Goal: Transaction & Acquisition: Download file/media

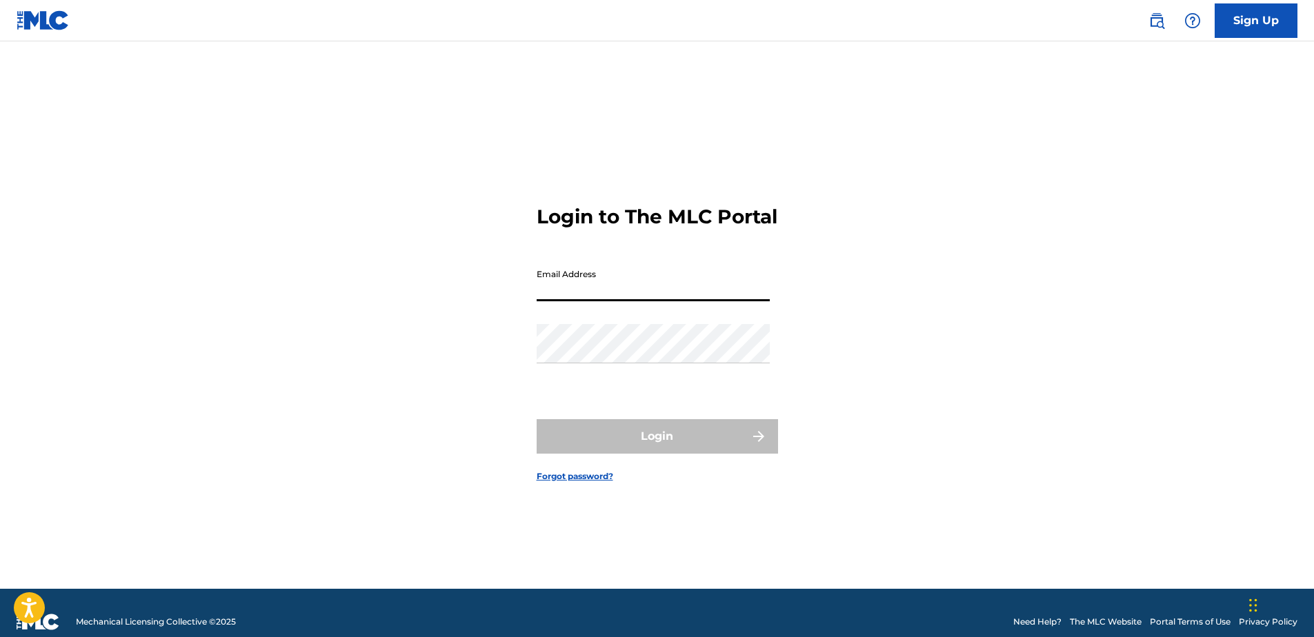
click at [589, 301] on input "Email Address" at bounding box center [653, 281] width 233 height 39
paste input "[EMAIL_ADDRESS][DOMAIN_NAME]"
type input "[EMAIL_ADDRESS][DOMAIN_NAME]"
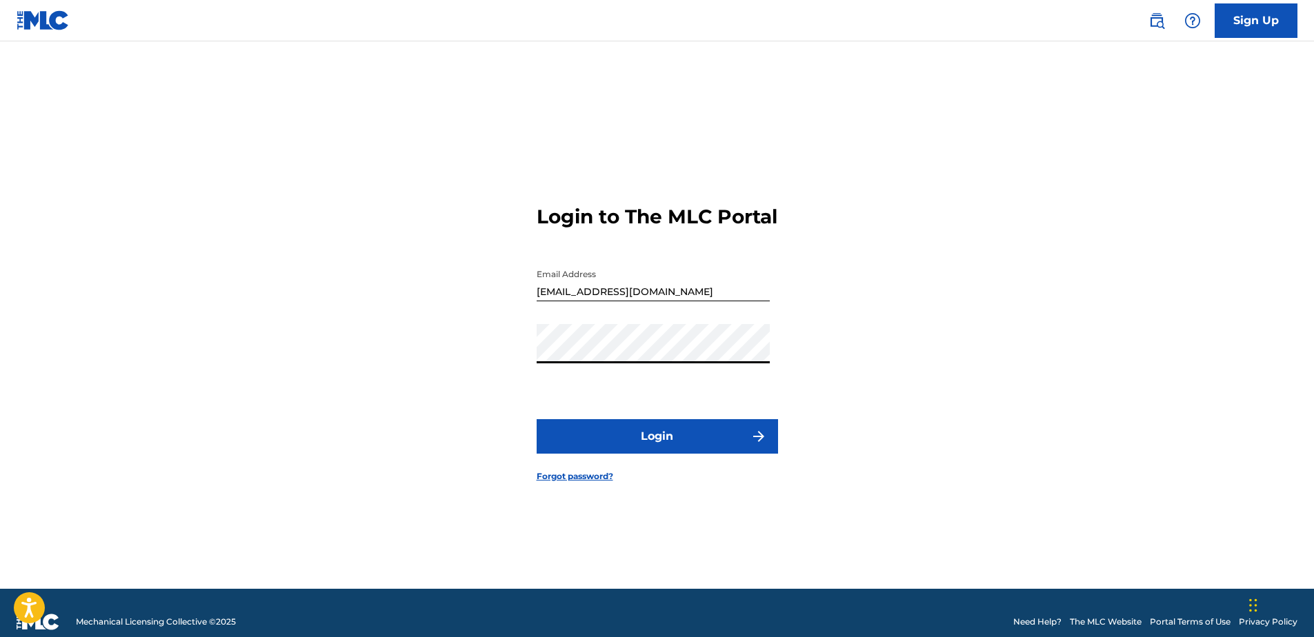
click at [596, 441] on button "Login" at bounding box center [657, 436] width 241 height 34
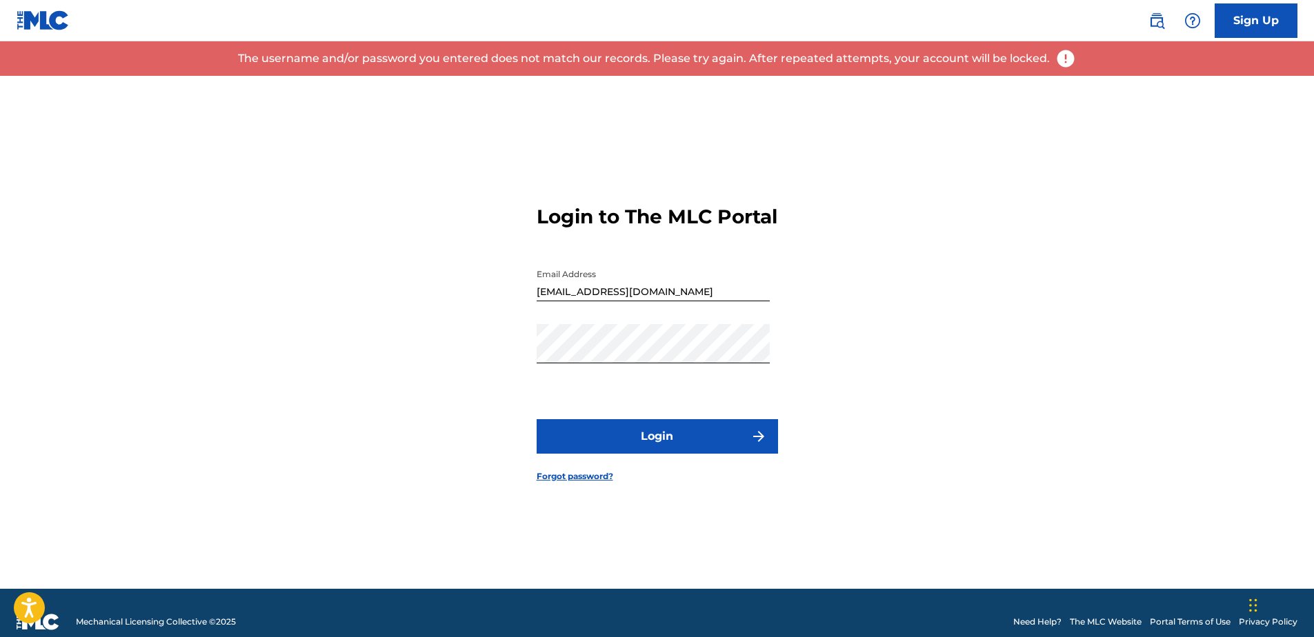
click at [755, 352] on keeper-lock "Open Keeper Popup" at bounding box center [759, 343] width 17 height 17
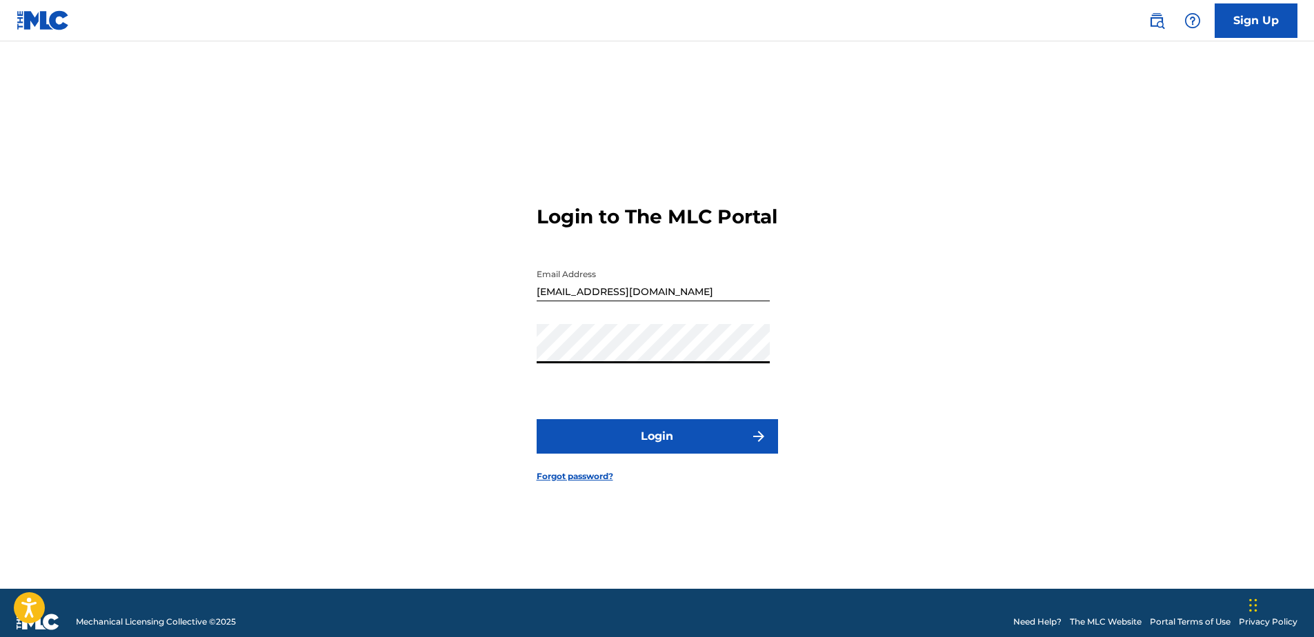
click at [726, 454] on button "Login" at bounding box center [657, 436] width 241 height 34
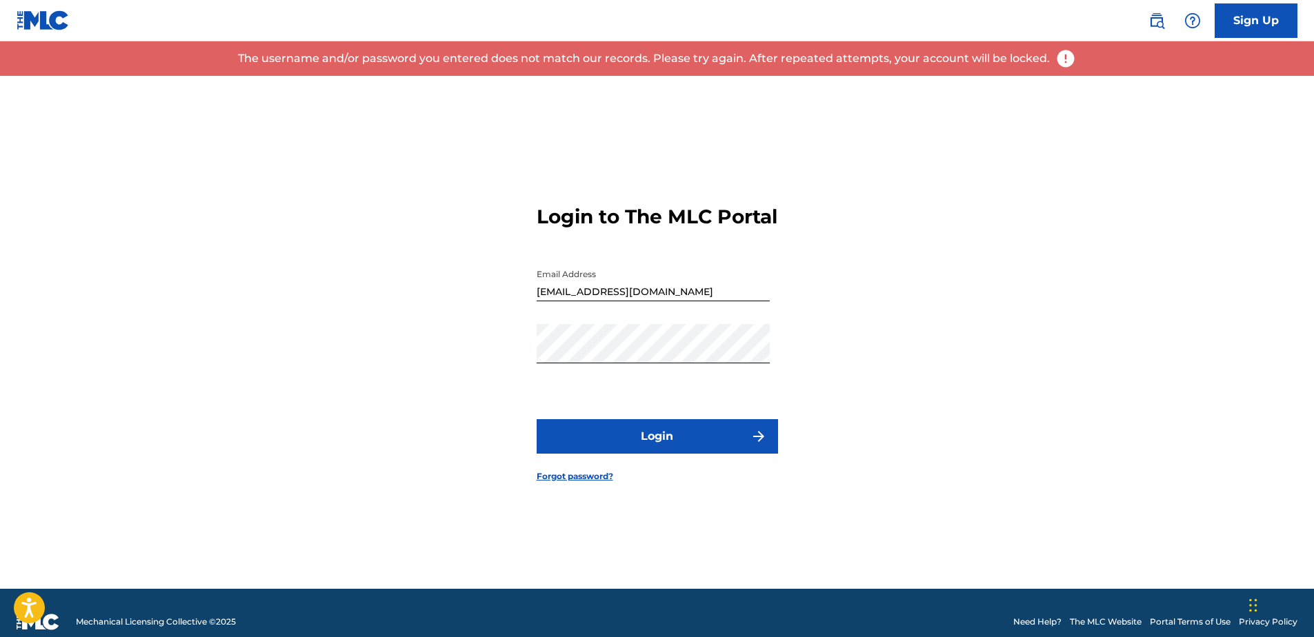
click at [571, 483] on link "Forgot password?" at bounding box center [575, 476] width 77 height 12
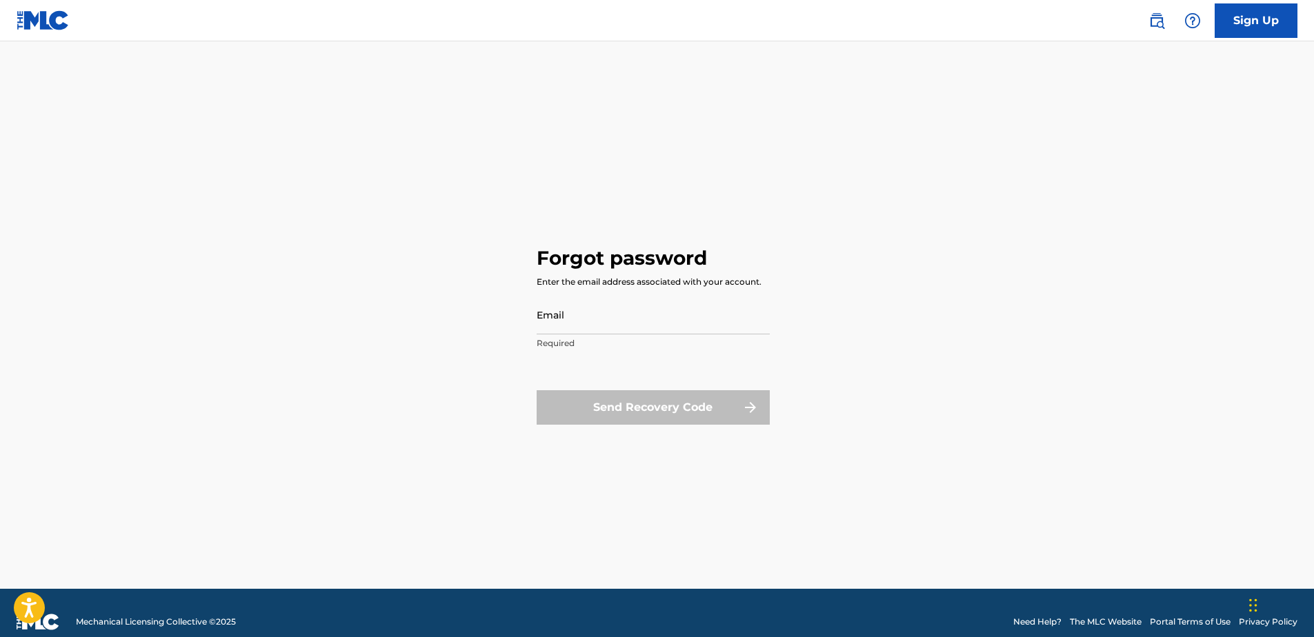
click at [620, 317] on input "Email" at bounding box center [653, 314] width 233 height 39
click at [588, 315] on input "Email" at bounding box center [653, 314] width 233 height 39
paste input "[EMAIL_ADDRESS][DOMAIN_NAME]"
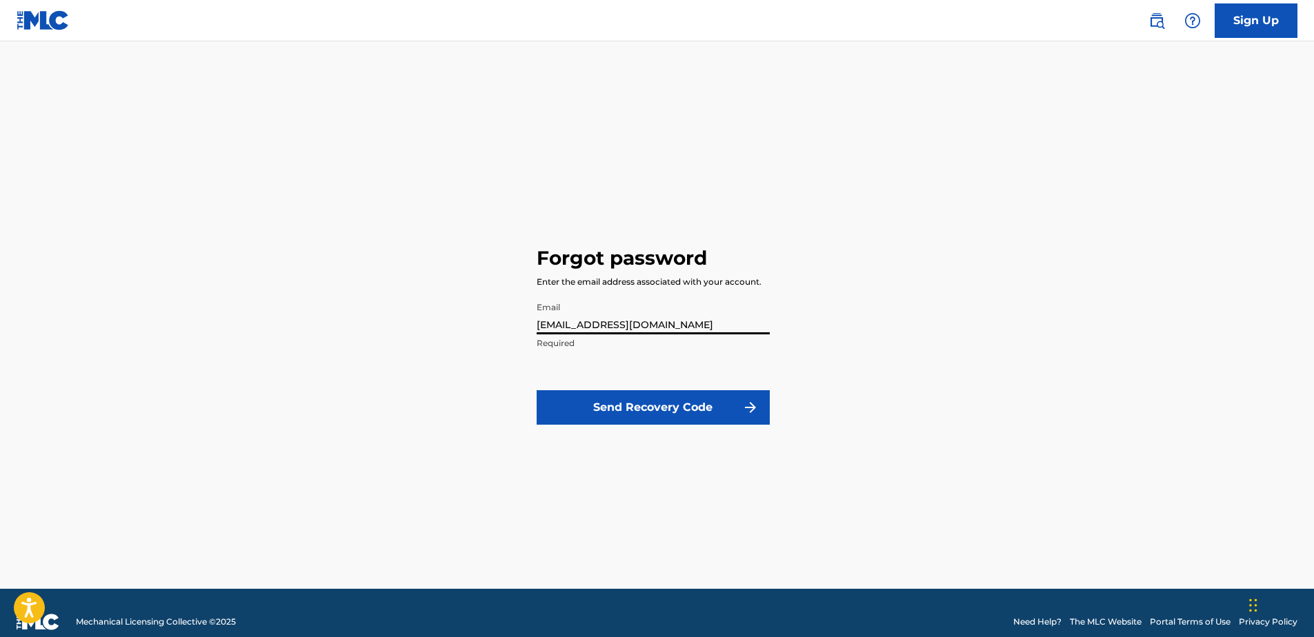
type input "[EMAIL_ADDRESS][DOMAIN_NAME]"
click at [639, 415] on button "Send Recovery Code" at bounding box center [653, 407] width 233 height 34
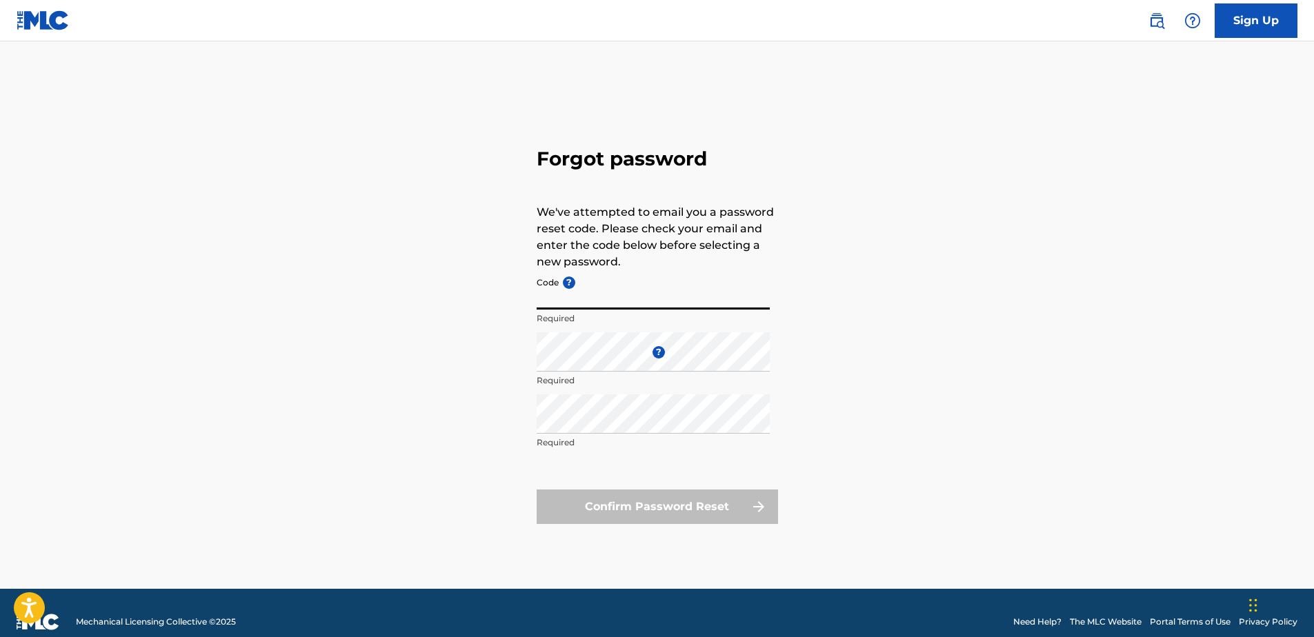
click at [615, 294] on input "Code ?" at bounding box center [653, 289] width 233 height 39
paste input "FP_bafb3d1b7da20661cf793613a661"
type input "FP_bafb3d1b7da20661cf793613a661"
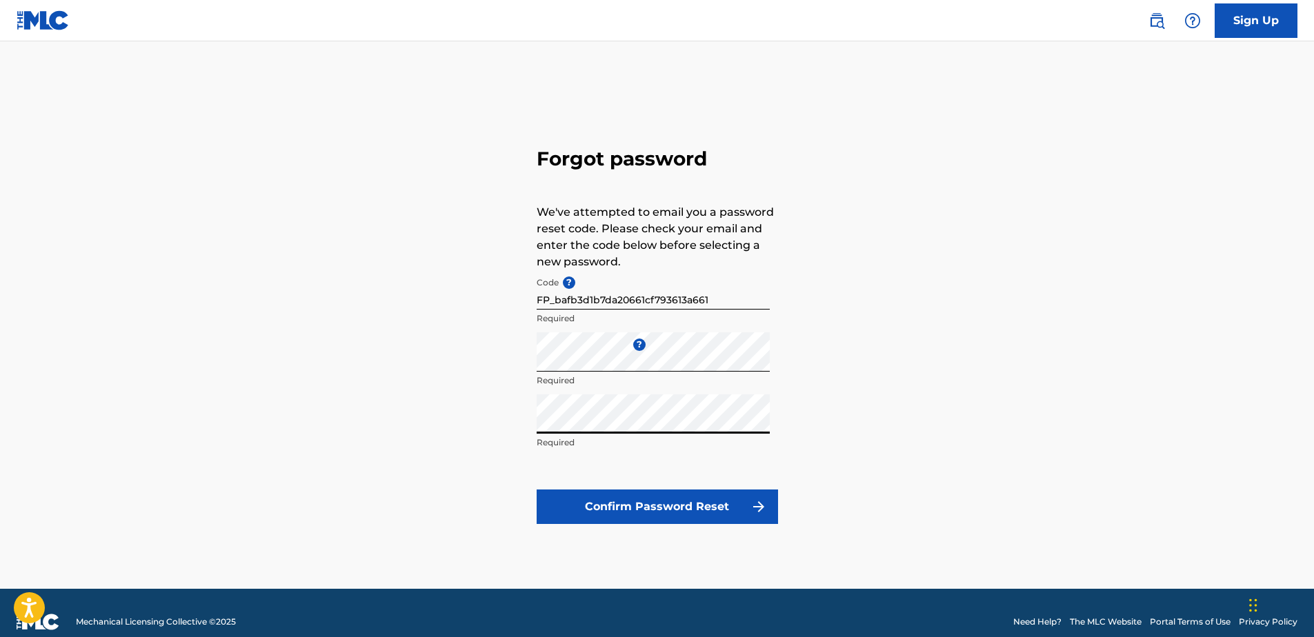
click at [659, 516] on button "Confirm Password Reset" at bounding box center [657, 507] width 241 height 34
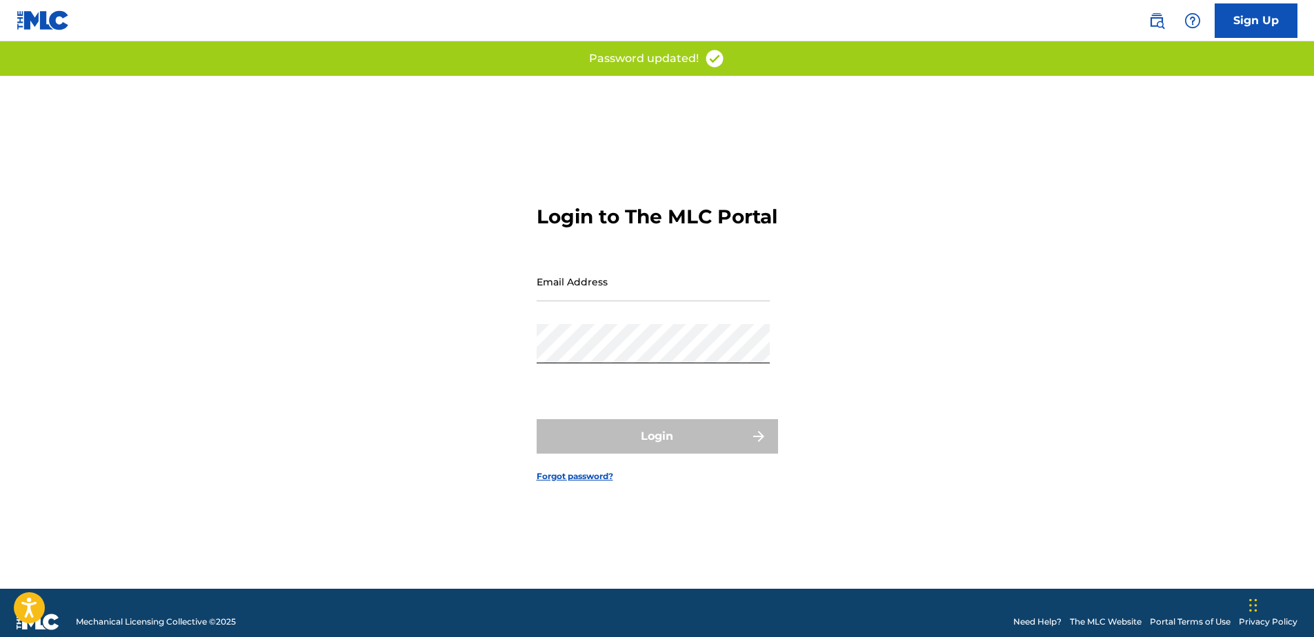
click at [695, 297] on input "Email Address" at bounding box center [653, 281] width 233 height 39
paste input "[EMAIL_ADDRESS][DOMAIN_NAME]"
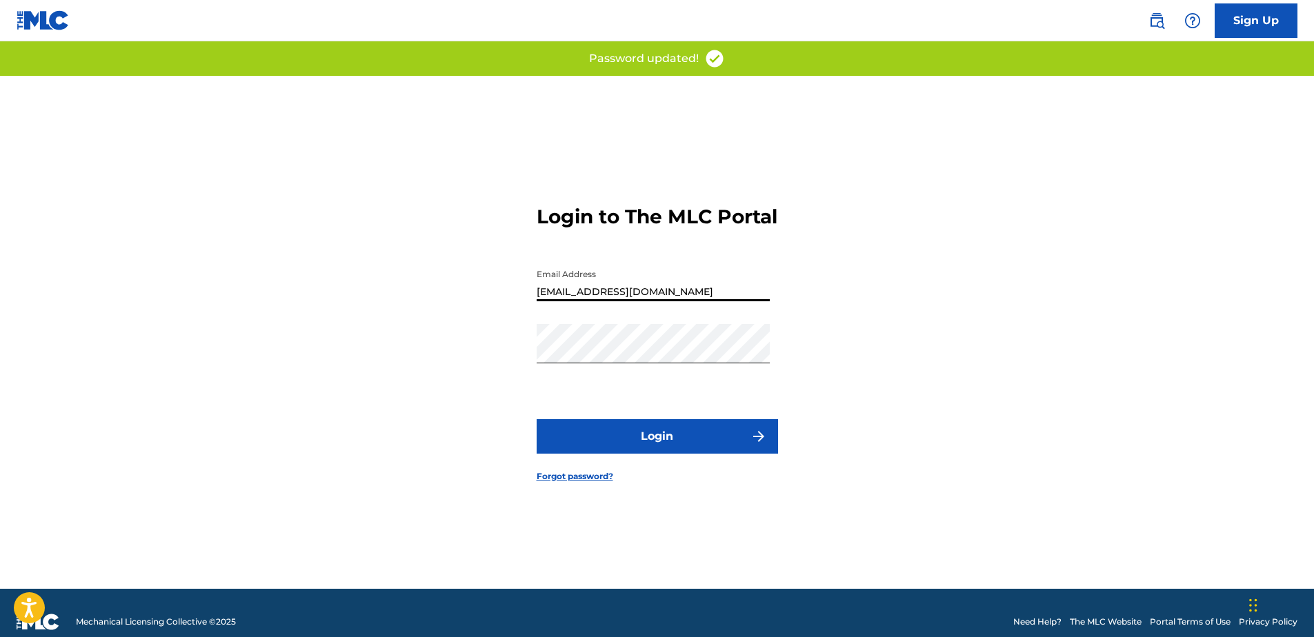
type input "[EMAIL_ADDRESS][DOMAIN_NAME]"
click at [662, 454] on button "Login" at bounding box center [657, 436] width 241 height 34
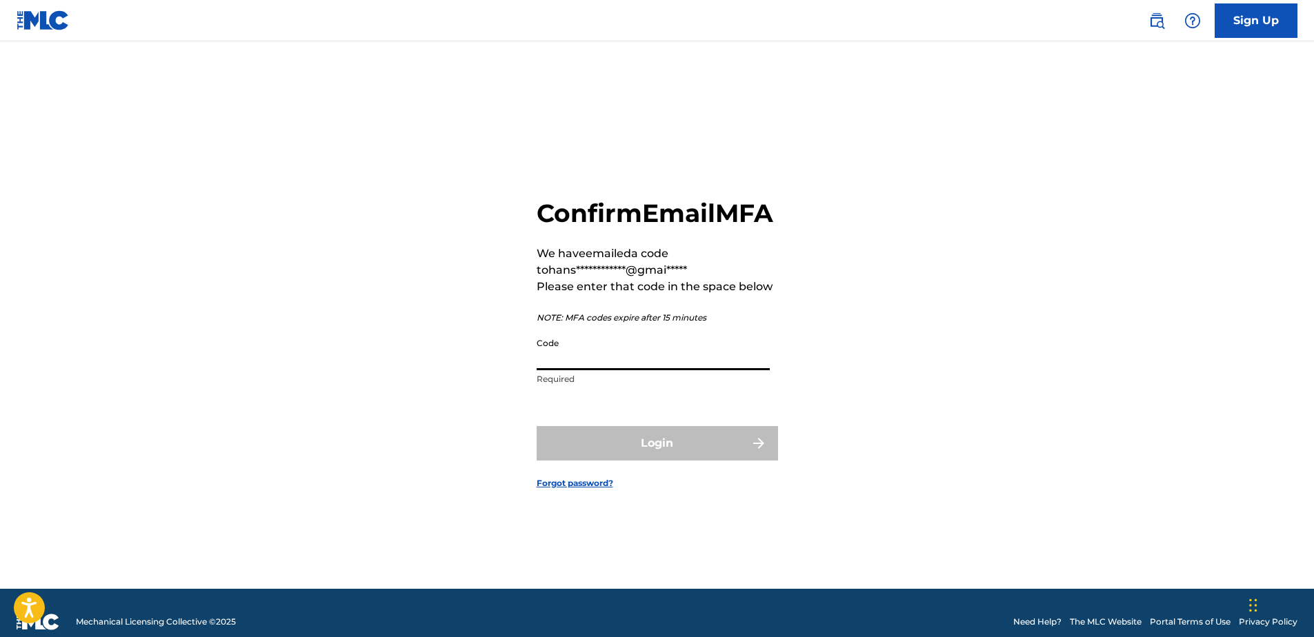
click at [665, 370] on input "Code" at bounding box center [653, 350] width 233 height 39
paste input "308403"
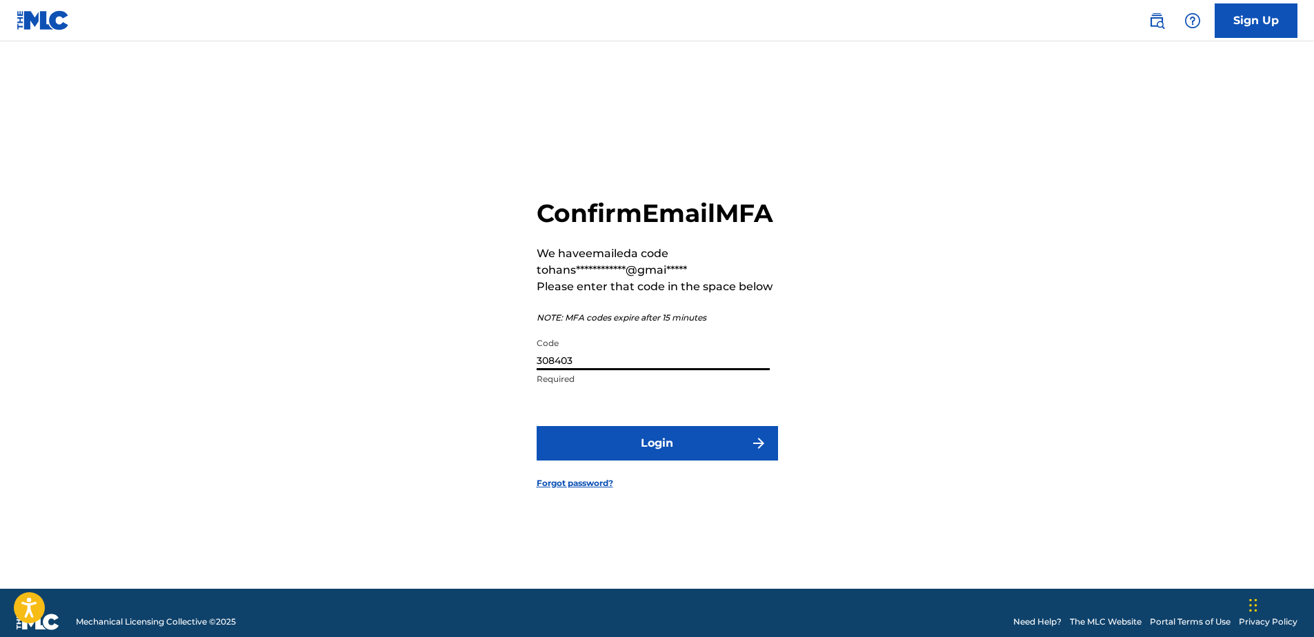
type input "308403"
click at [637, 461] on button "Login" at bounding box center [657, 443] width 241 height 34
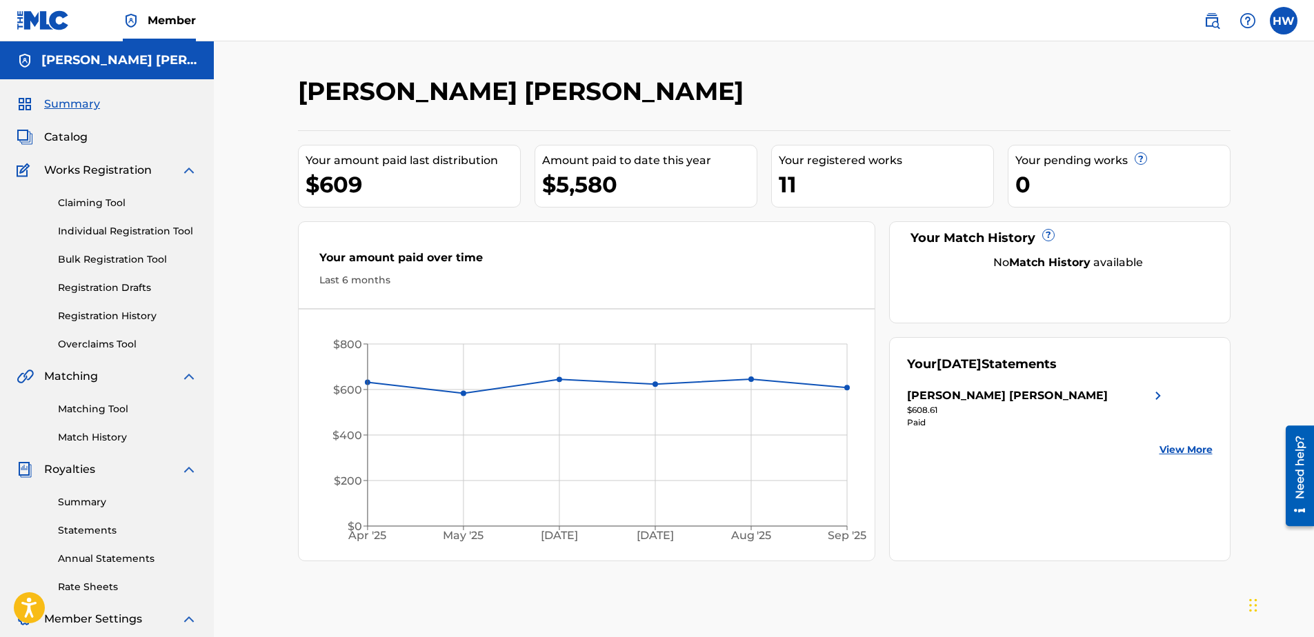
click at [100, 494] on div "Summary Statements Annual Statements Rate Sheets" at bounding box center [107, 536] width 181 height 117
click at [90, 536] on link "Statements" at bounding box center [127, 531] width 139 height 14
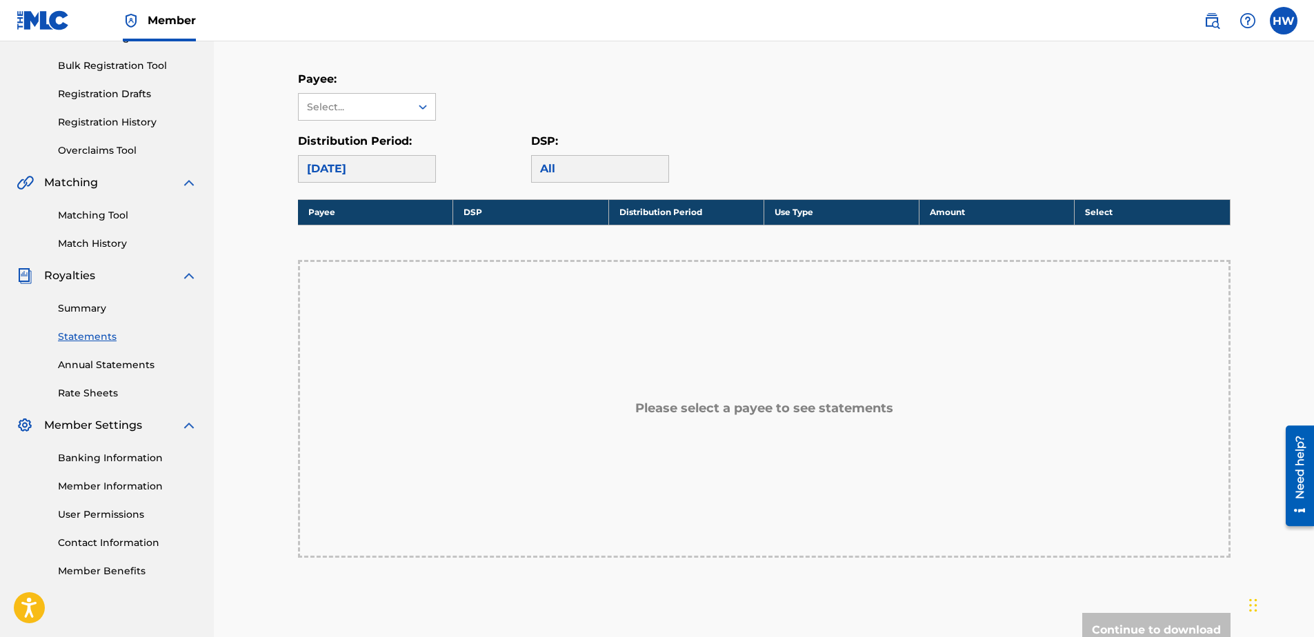
scroll to position [119, 0]
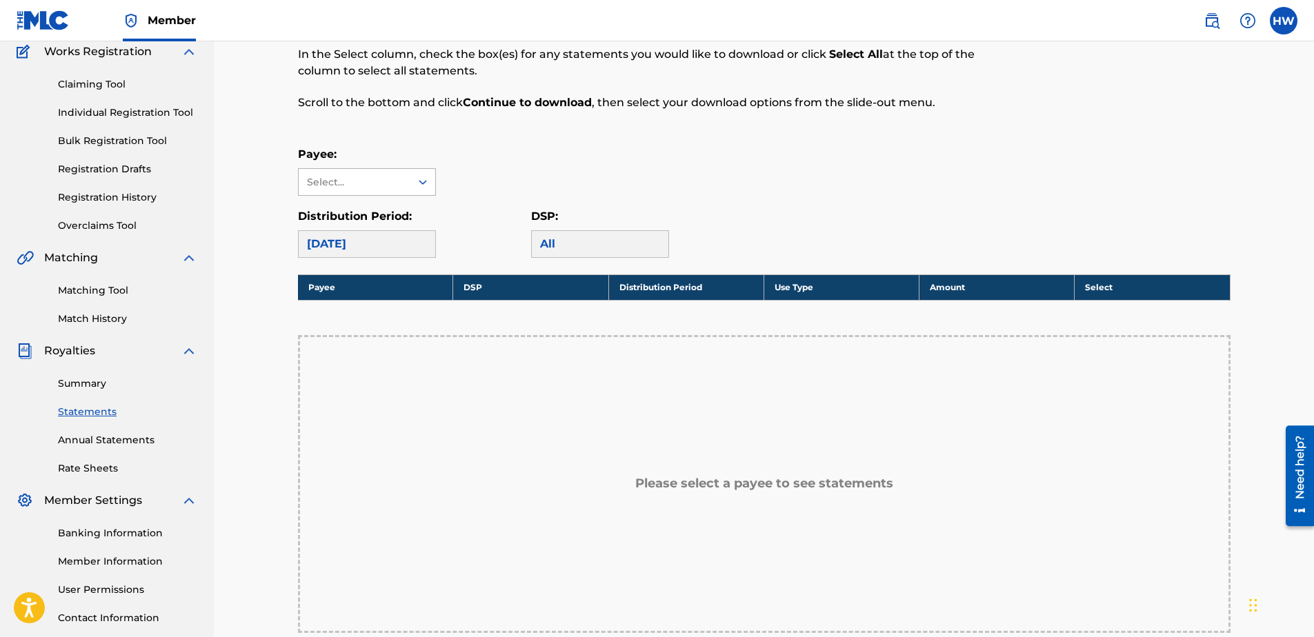
click at [407, 173] on div "Select..." at bounding box center [355, 182] width 112 height 26
click at [381, 219] on div "[PERSON_NAME] [PERSON_NAME]" at bounding box center [367, 221] width 137 height 51
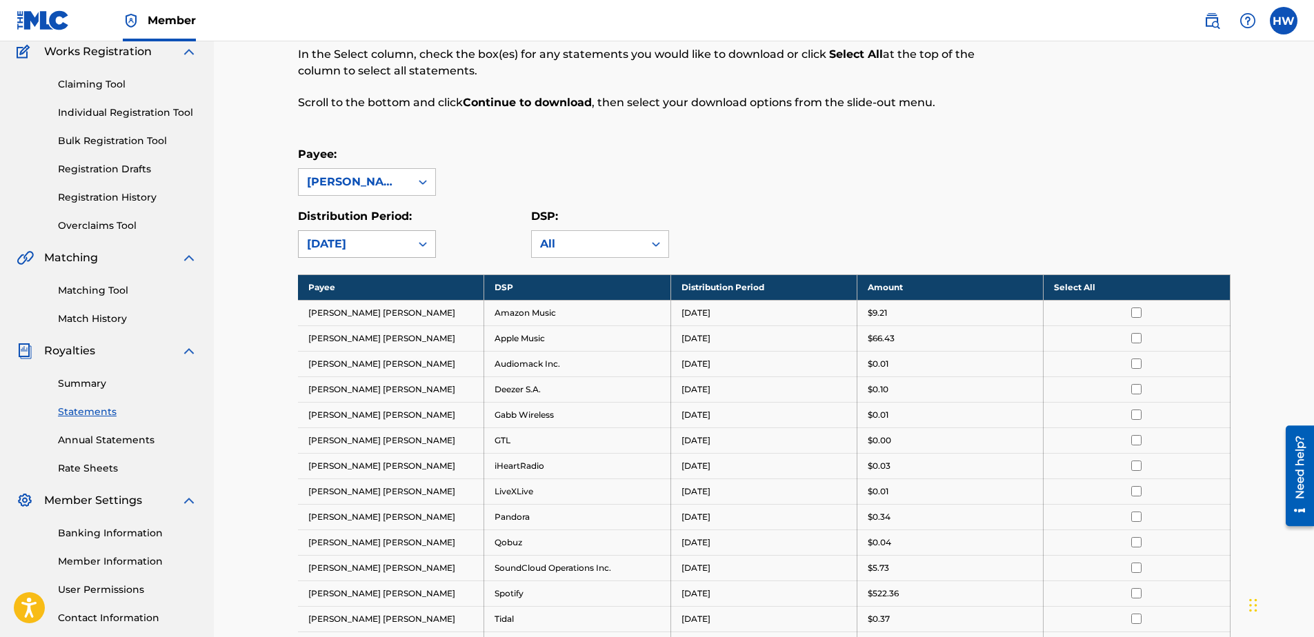
click at [390, 246] on div "[DATE]" at bounding box center [354, 244] width 95 height 17
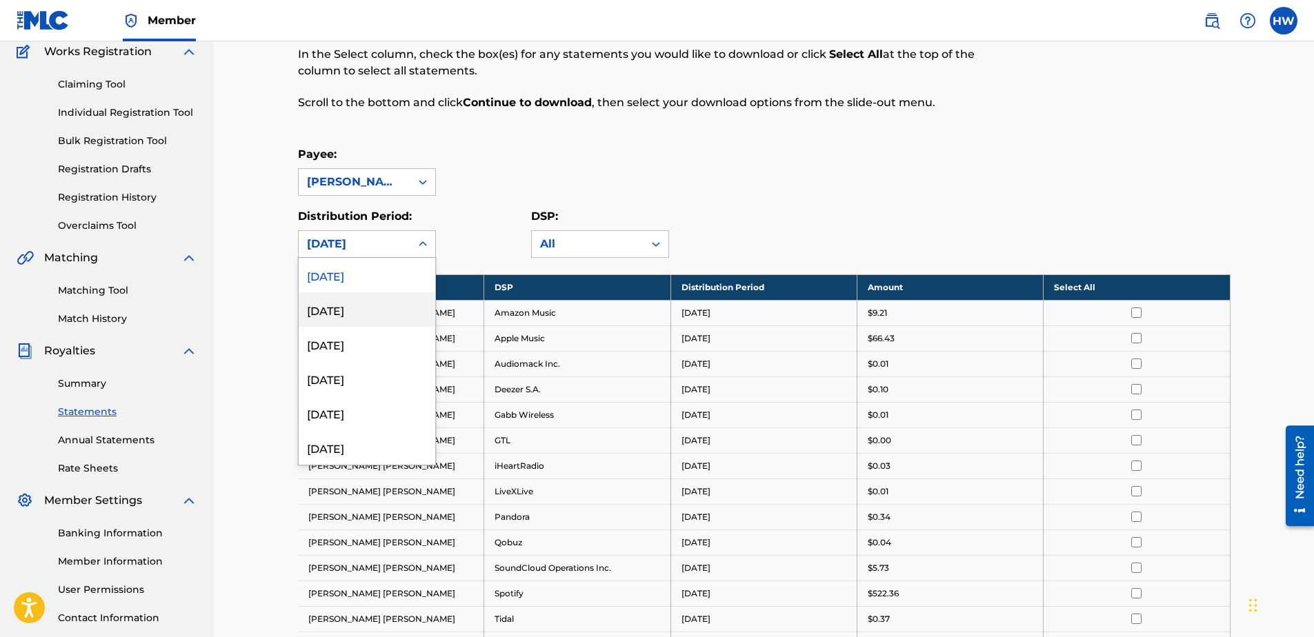
click at [377, 299] on div "[DATE]" at bounding box center [367, 309] width 137 height 34
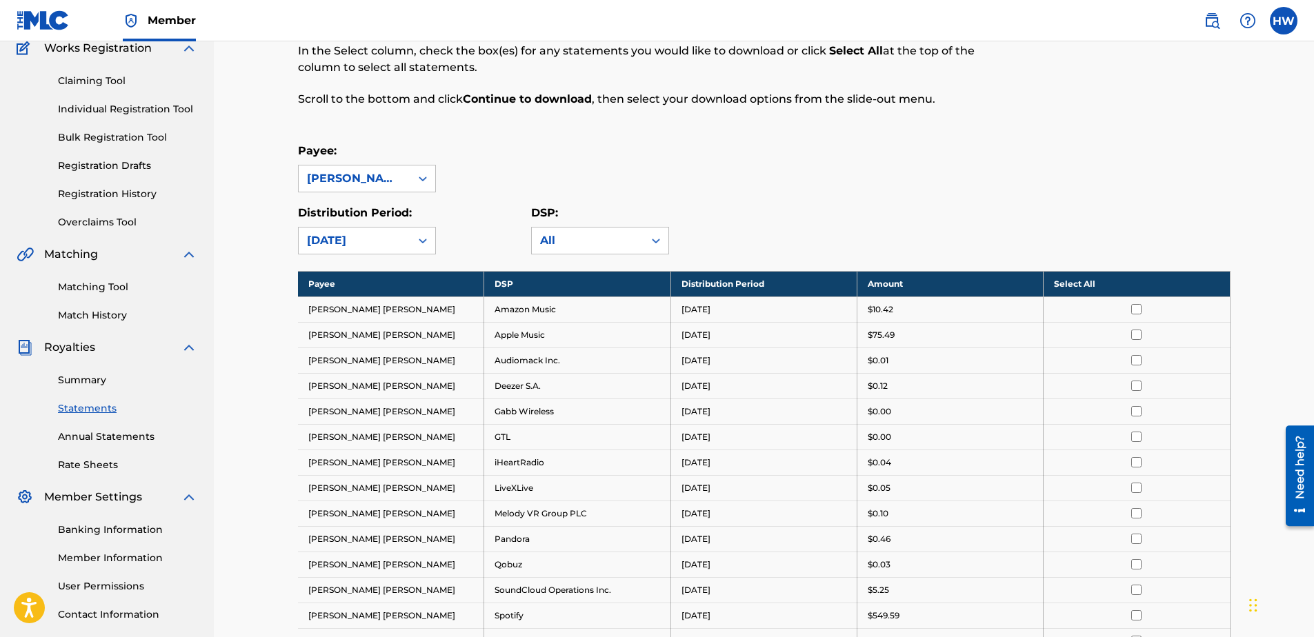
scroll to position [0, 0]
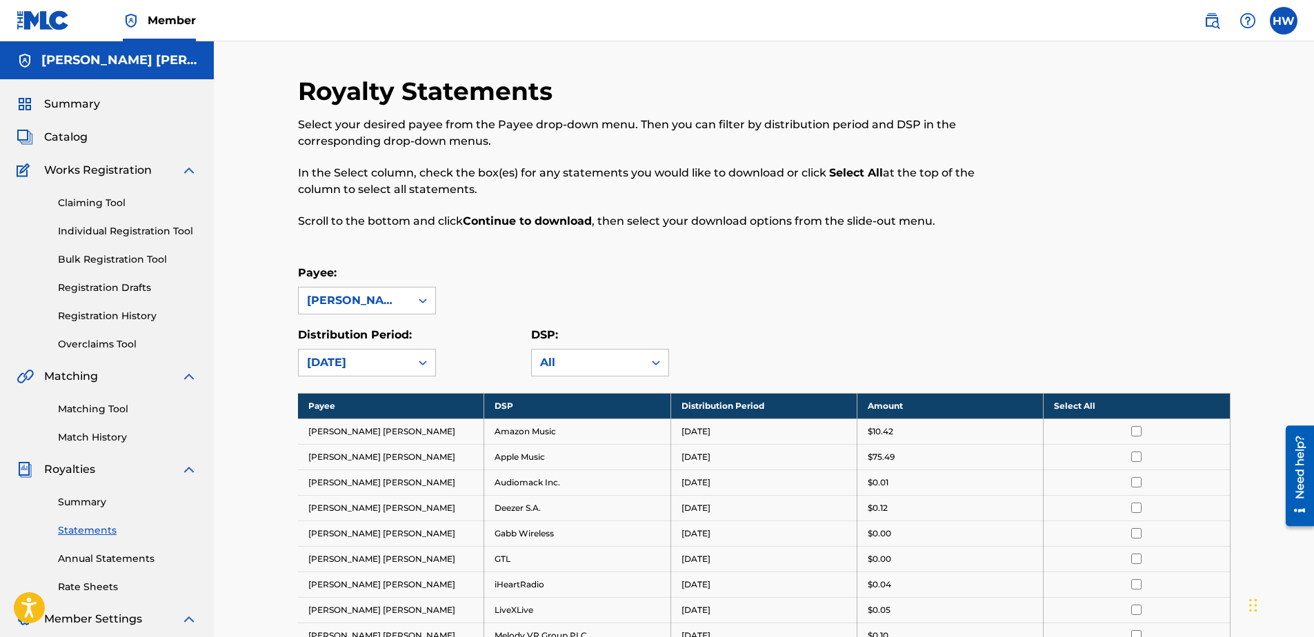
click at [1142, 429] on input "checkbox" at bounding box center [1136, 431] width 10 height 10
click at [1101, 415] on th "Deselect All" at bounding box center [1137, 406] width 186 height 26
click at [1137, 432] on input "checkbox" at bounding box center [1136, 431] width 10 height 10
click at [1135, 403] on th "Deselect All" at bounding box center [1137, 406] width 186 height 26
click at [1052, 404] on th "Select All" at bounding box center [1137, 406] width 186 height 26
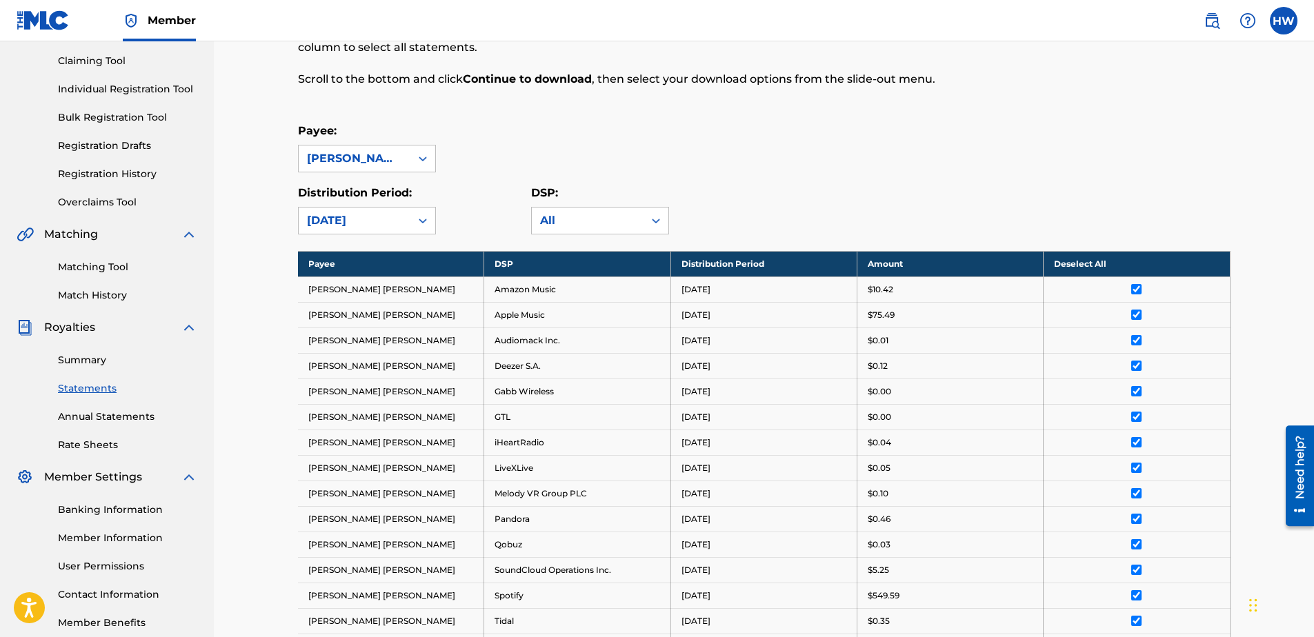
scroll to position [276, 0]
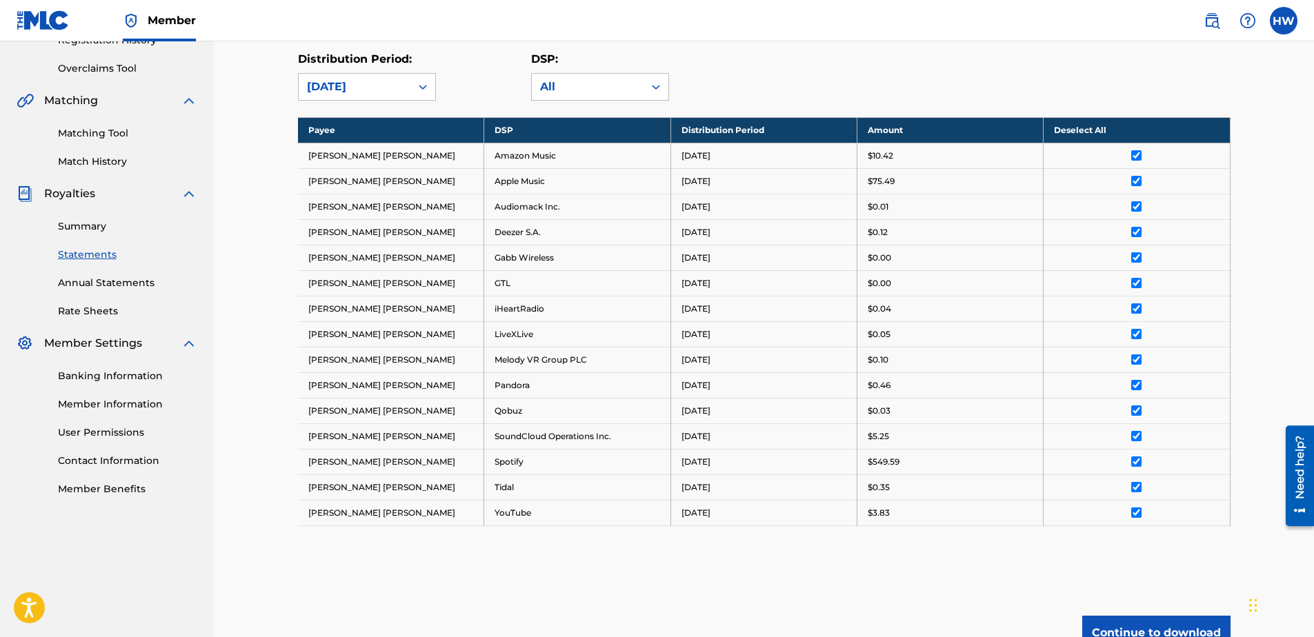
click at [1156, 627] on button "Continue to download" at bounding box center [1156, 633] width 148 height 34
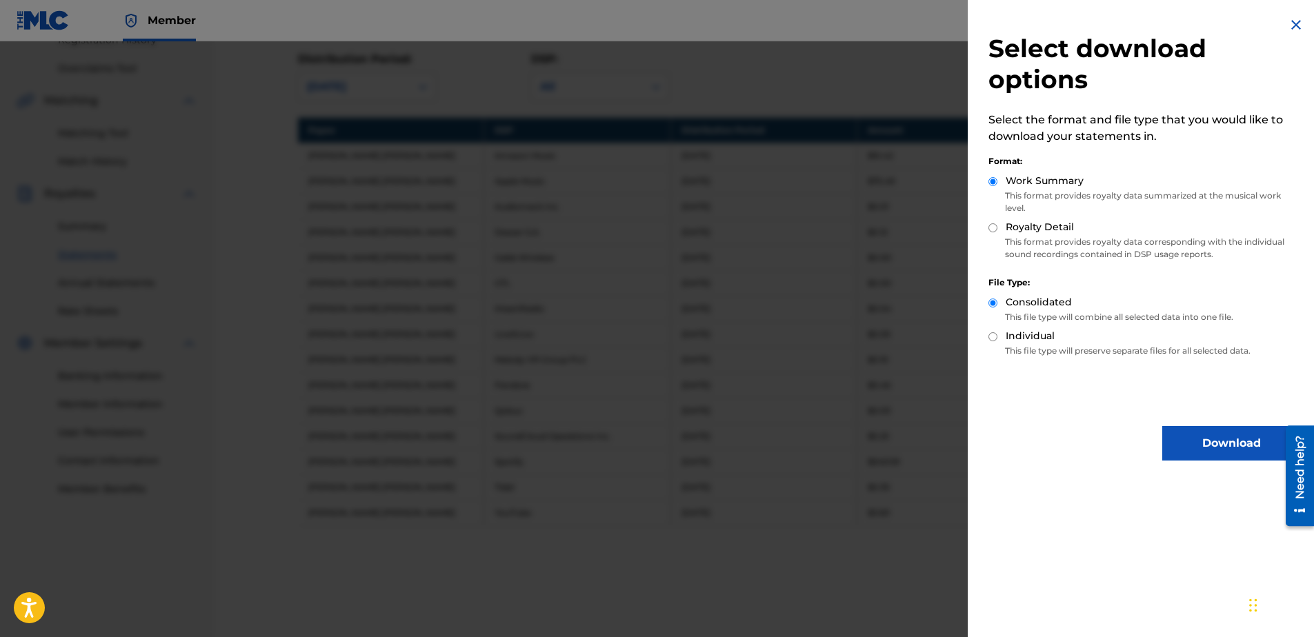
click at [1190, 444] on button "Download" at bounding box center [1231, 443] width 138 height 34
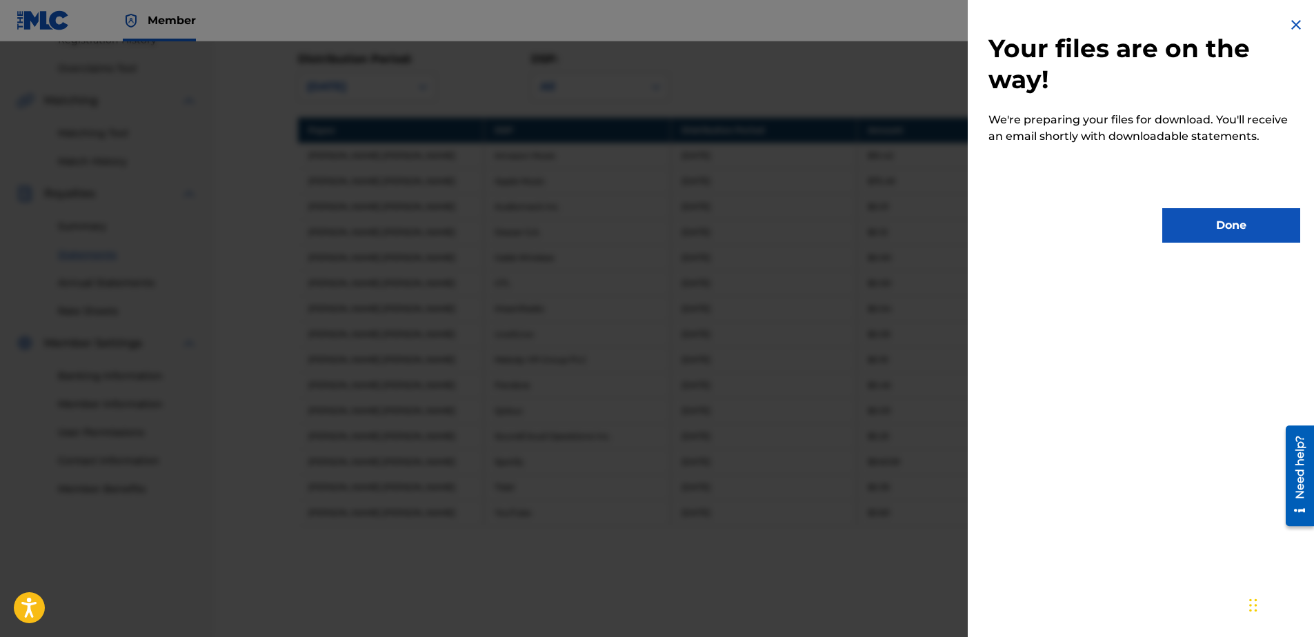
click at [1198, 215] on button "Done" at bounding box center [1231, 225] width 138 height 34
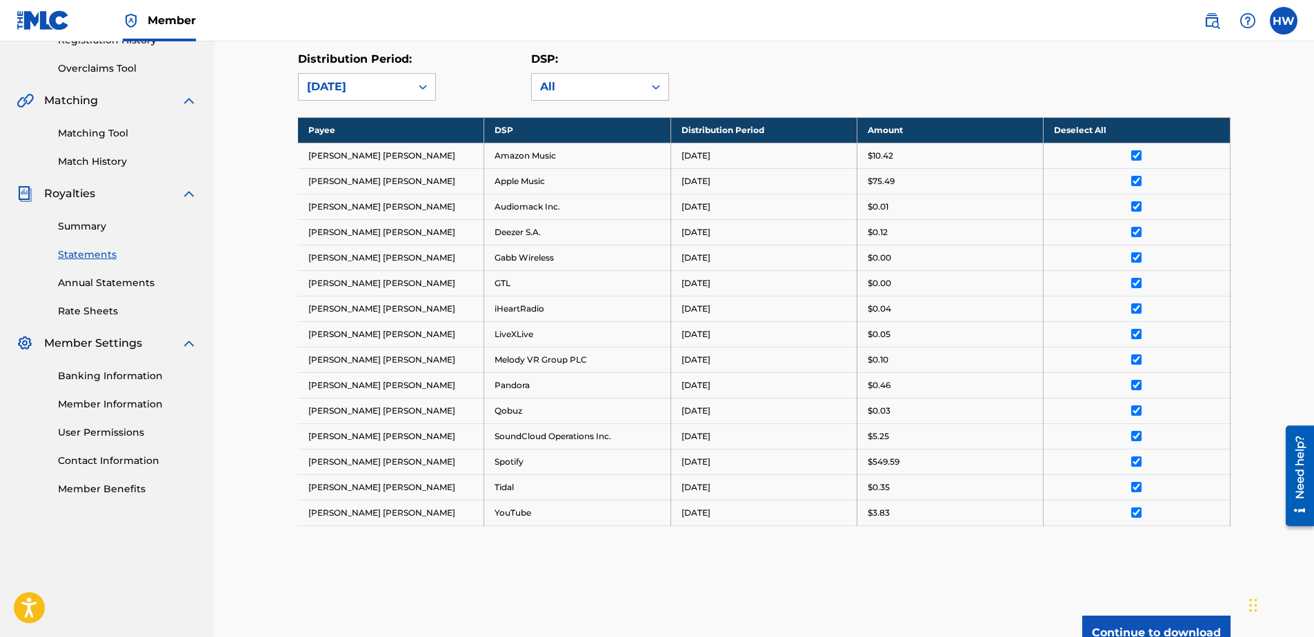
click at [1198, 634] on button "Continue to download" at bounding box center [1156, 633] width 148 height 34
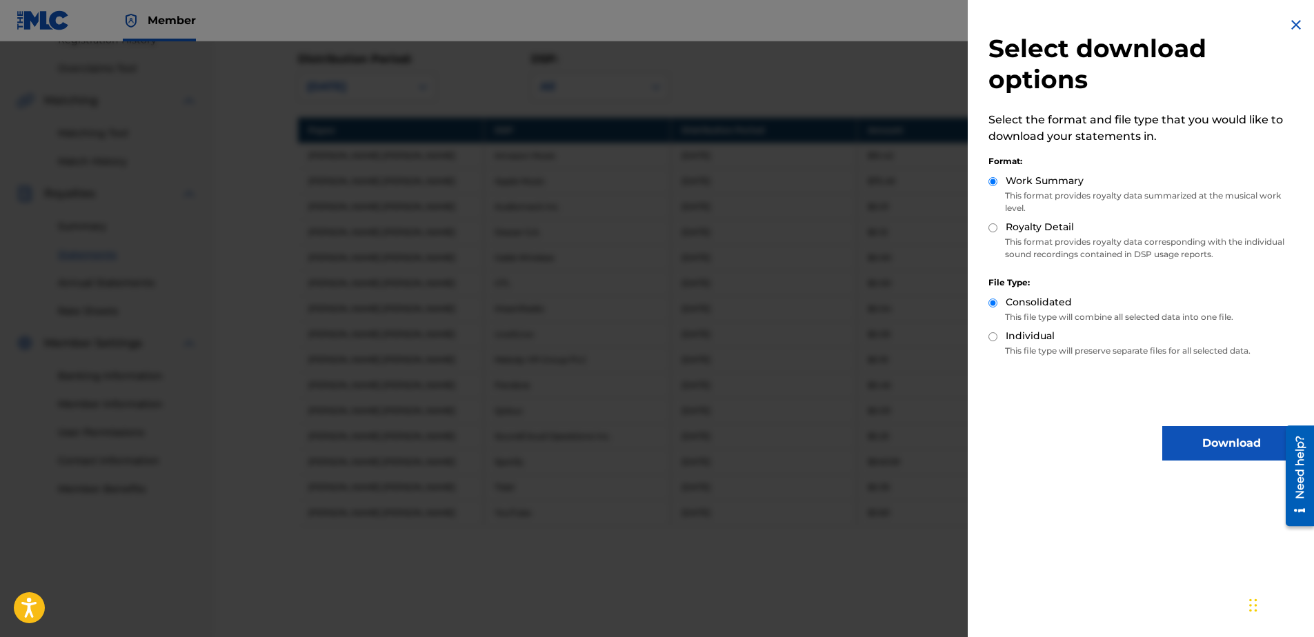
click at [1051, 229] on label "Royalty Detail" at bounding box center [1040, 227] width 68 height 14
click at [998, 229] on input "Royalty Detail" at bounding box center [993, 228] width 9 height 9
radio input "true"
click at [1175, 444] on button "Download" at bounding box center [1231, 443] width 138 height 34
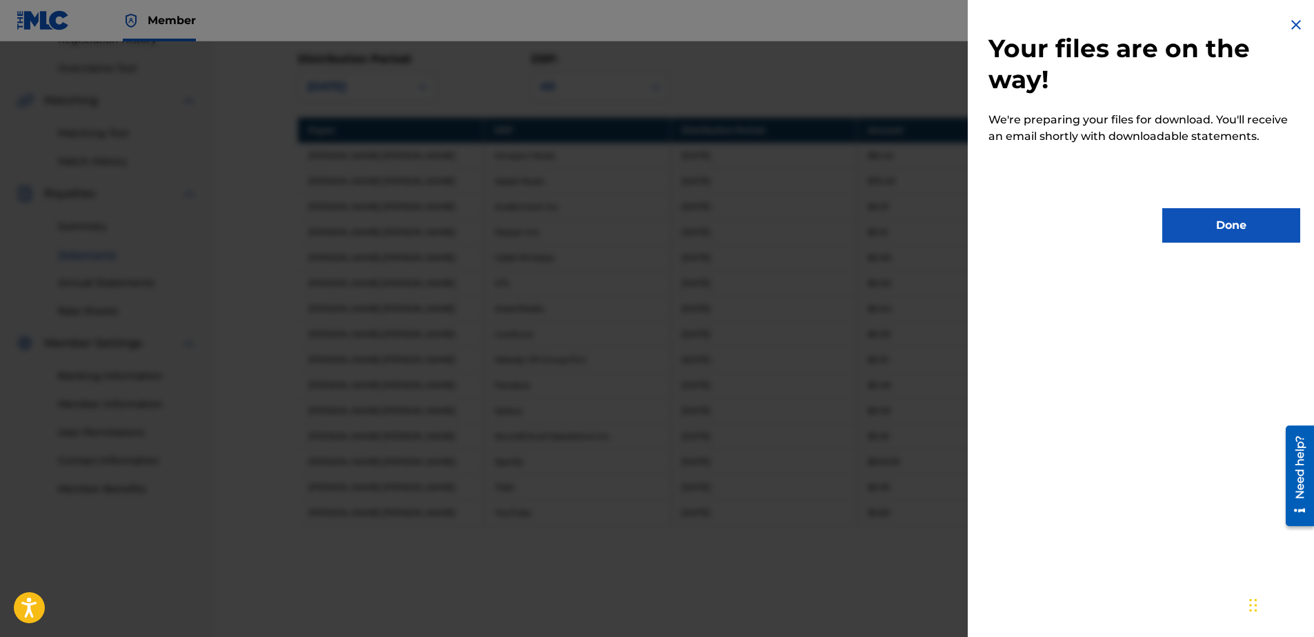
click at [1238, 219] on button "Done" at bounding box center [1231, 225] width 138 height 34
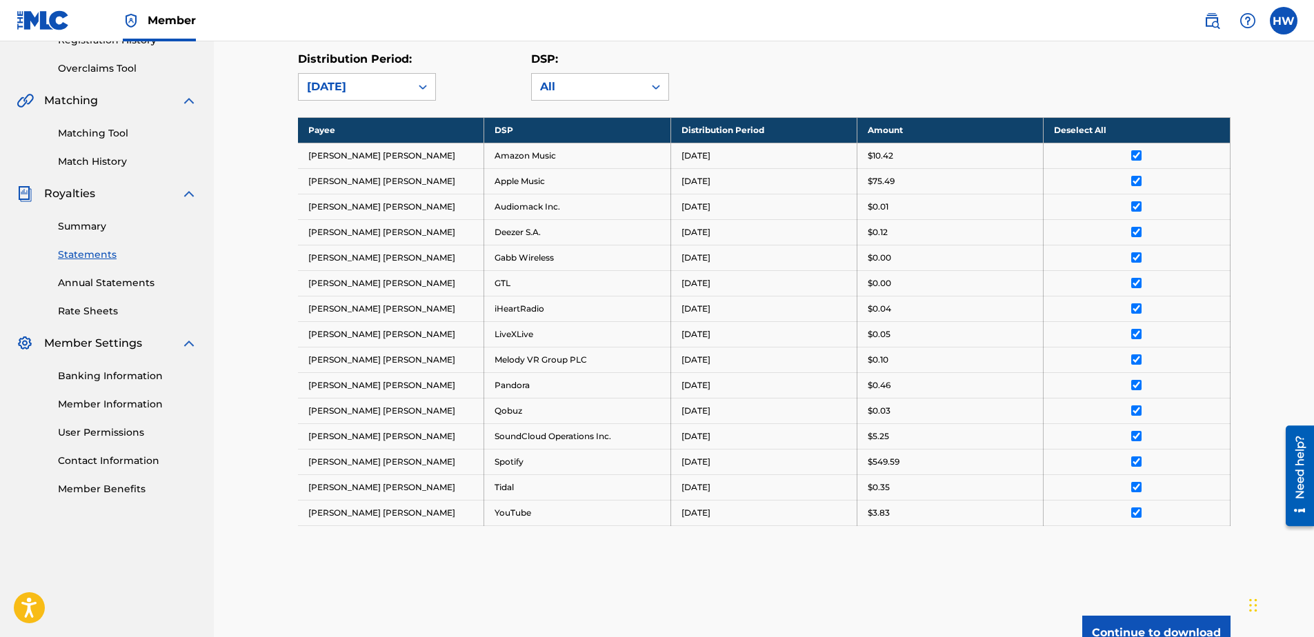
click at [401, 101] on div "Royalty Statements Select your desired payee from the Payee drop-down menu. The…" at bounding box center [764, 253] width 933 height 906
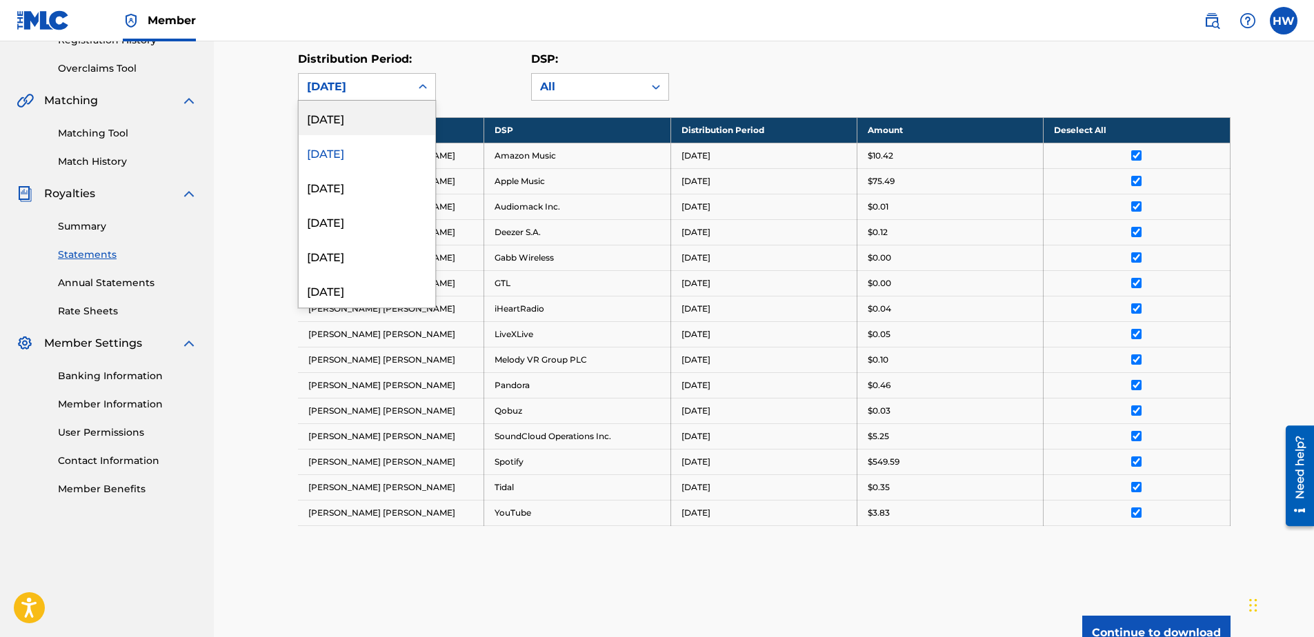
click at [402, 97] on div "[DATE]" at bounding box center [355, 87] width 112 height 26
click at [346, 182] on div "[DATE]" at bounding box center [367, 187] width 137 height 34
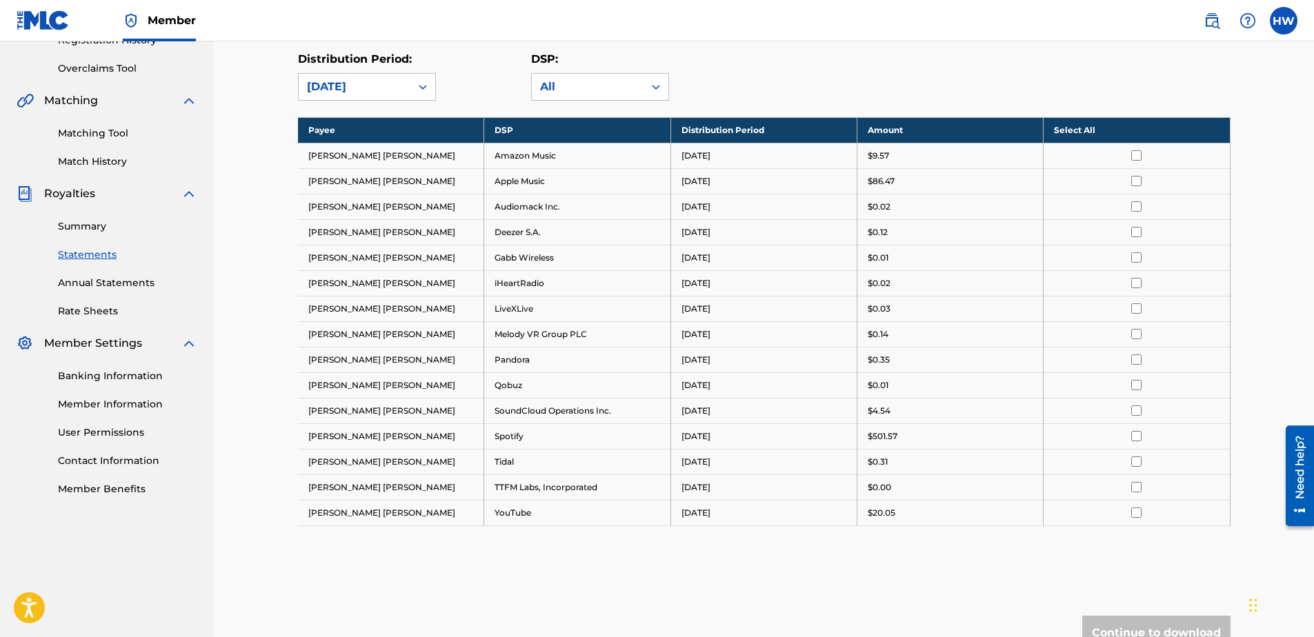
click at [1115, 133] on th "Select All" at bounding box center [1137, 130] width 186 height 26
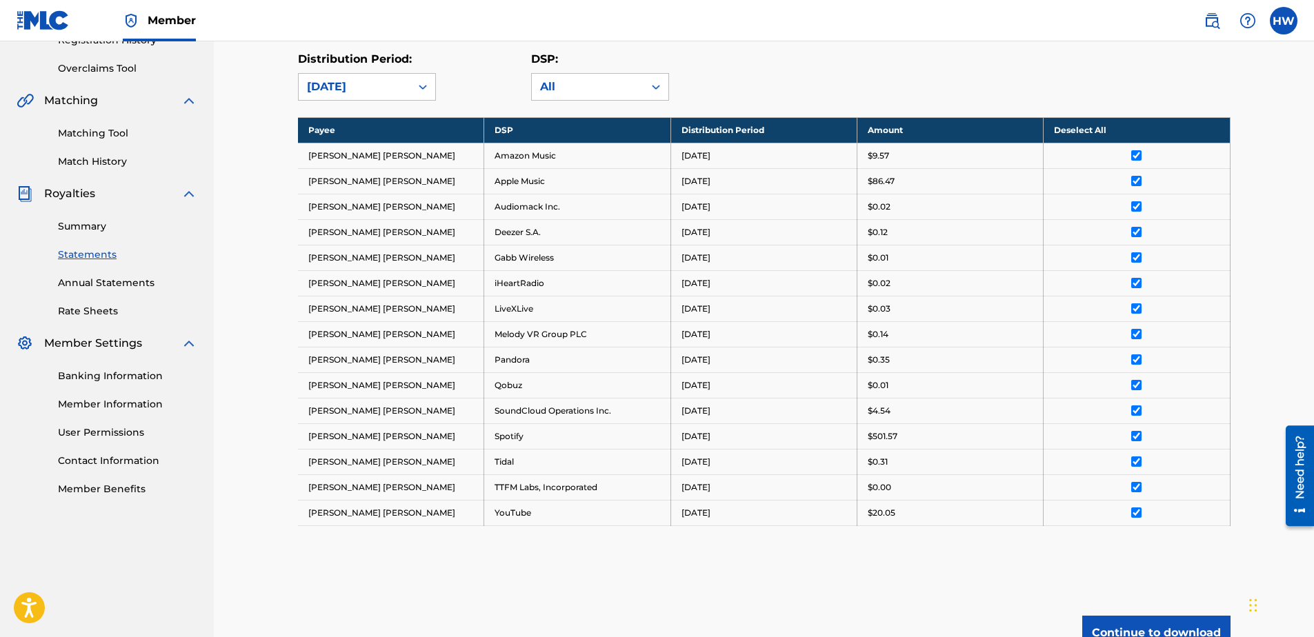
click at [1171, 632] on button "Continue to download" at bounding box center [1156, 633] width 148 height 34
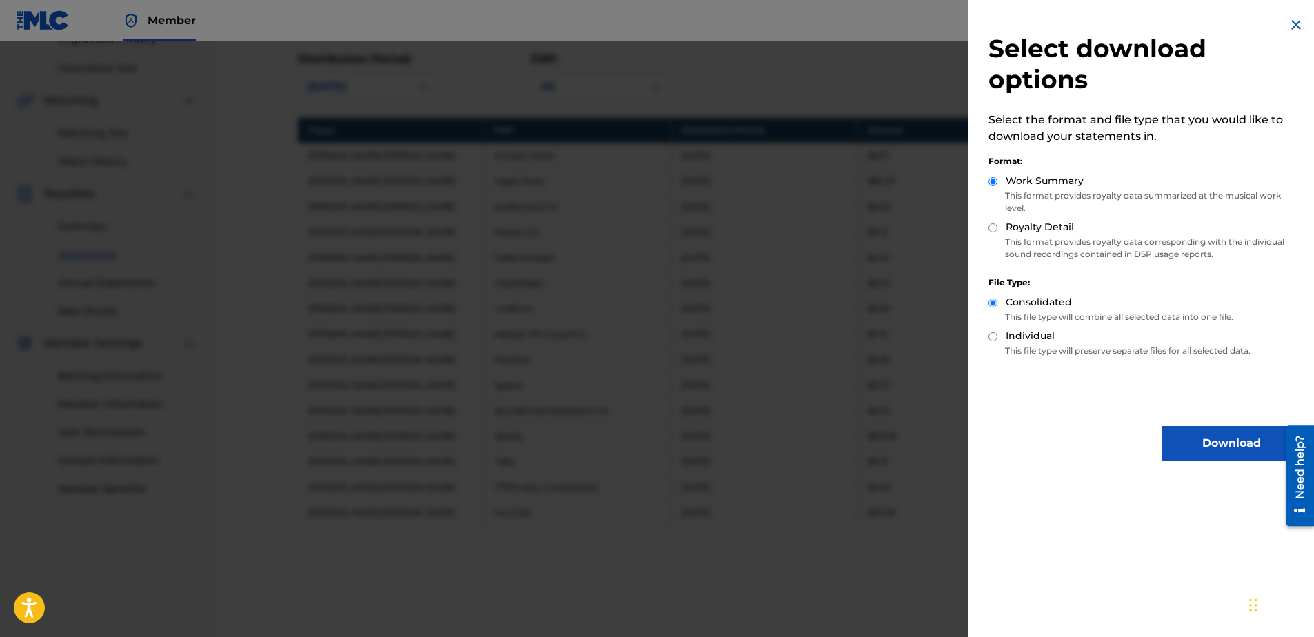
click at [1202, 434] on button "Download" at bounding box center [1231, 443] width 138 height 34
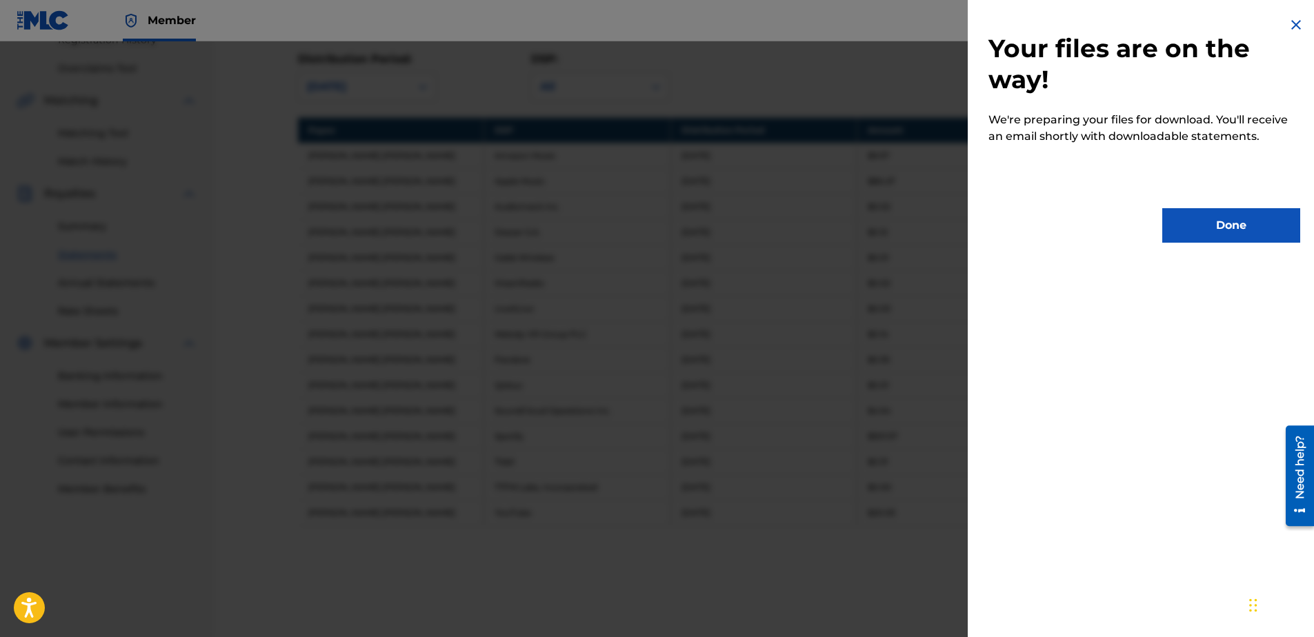
click at [1267, 226] on button "Done" at bounding box center [1231, 225] width 138 height 34
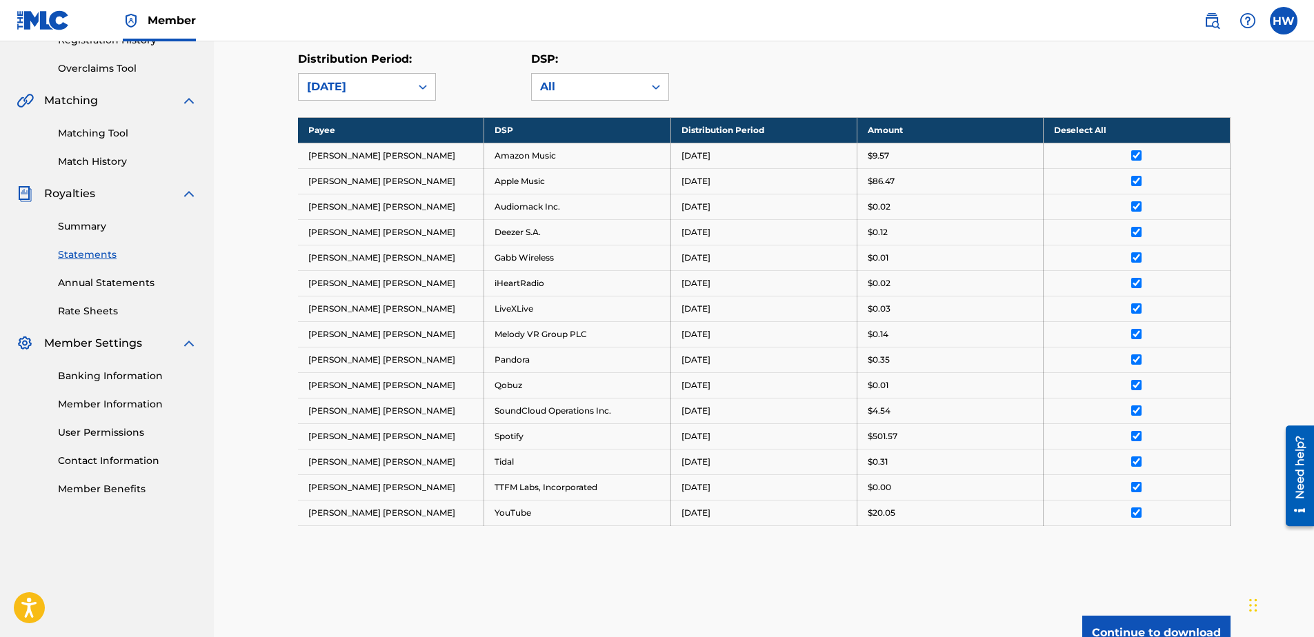
click at [1166, 361] on html "Accessibility Screen-Reader Guide, Feedback, and Issue Reporting | New window C…" at bounding box center [657, 42] width 1314 height 637
click at [1171, 624] on button "Continue to download" at bounding box center [1156, 633] width 148 height 34
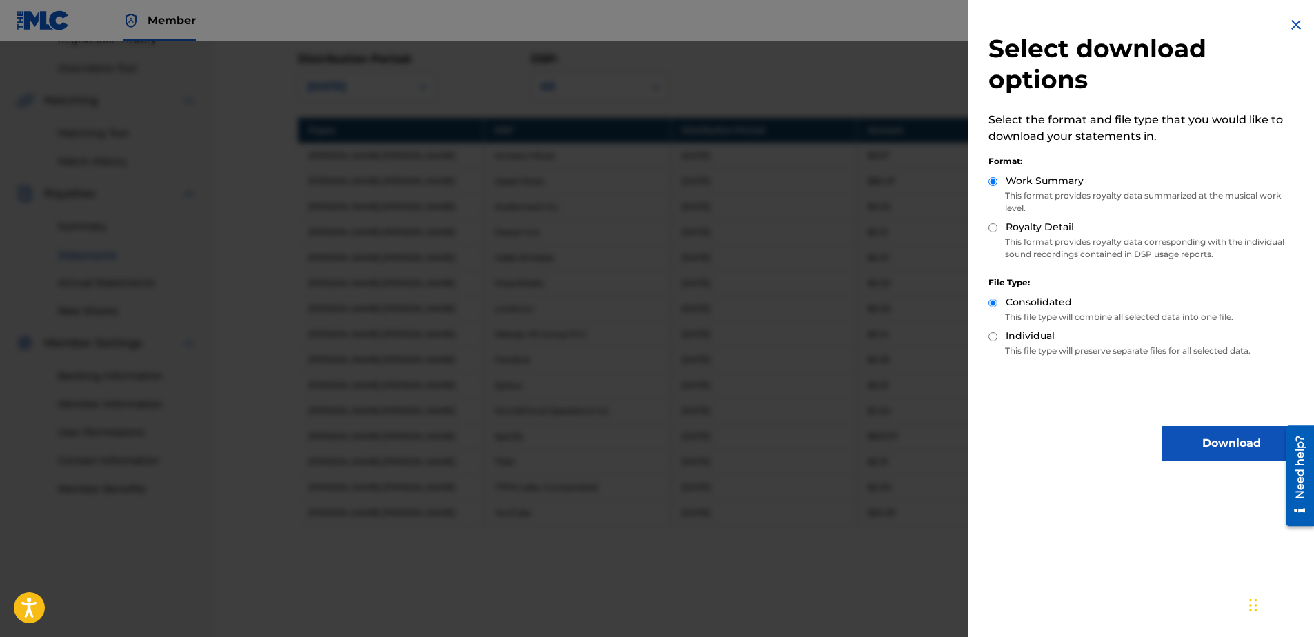
click at [1075, 251] on p "This format provides royalty data corresponding with the individual sound recor…" at bounding box center [1145, 248] width 312 height 25
click at [1029, 228] on label "Royalty Detail" at bounding box center [1040, 227] width 68 height 14
click at [998, 228] on input "Royalty Detail" at bounding box center [993, 228] width 9 height 9
radio input "true"
click at [1188, 444] on button "Download" at bounding box center [1231, 443] width 138 height 34
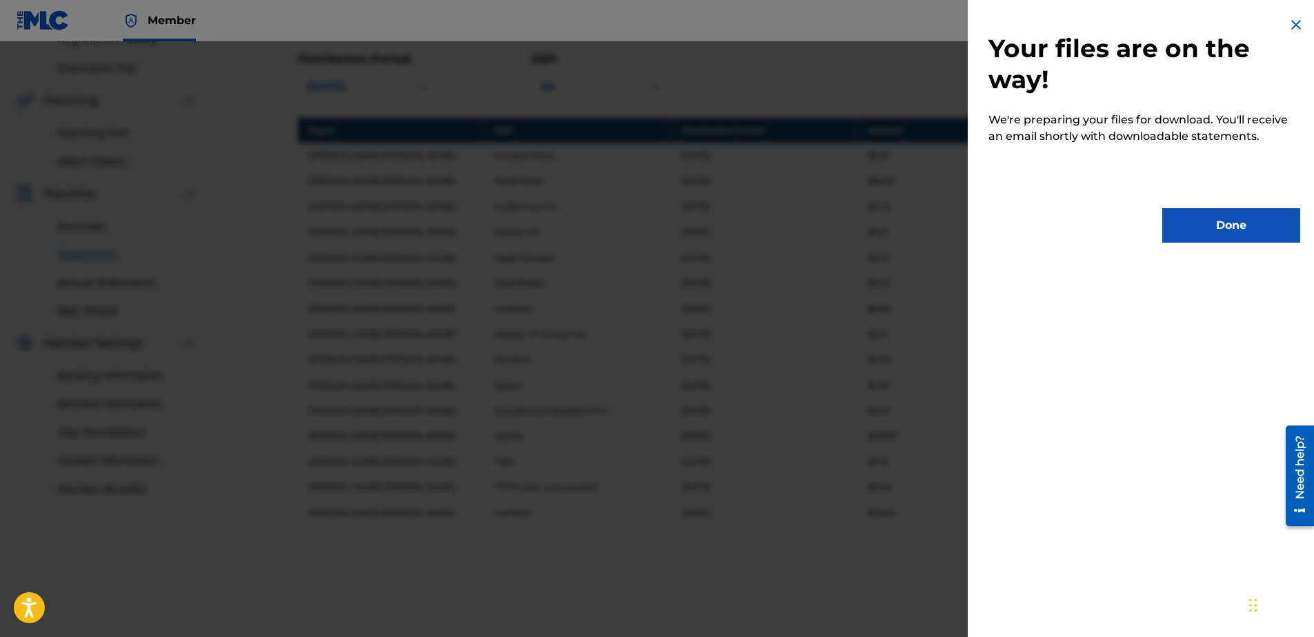
click at [1220, 233] on button "Done" at bounding box center [1231, 225] width 138 height 34
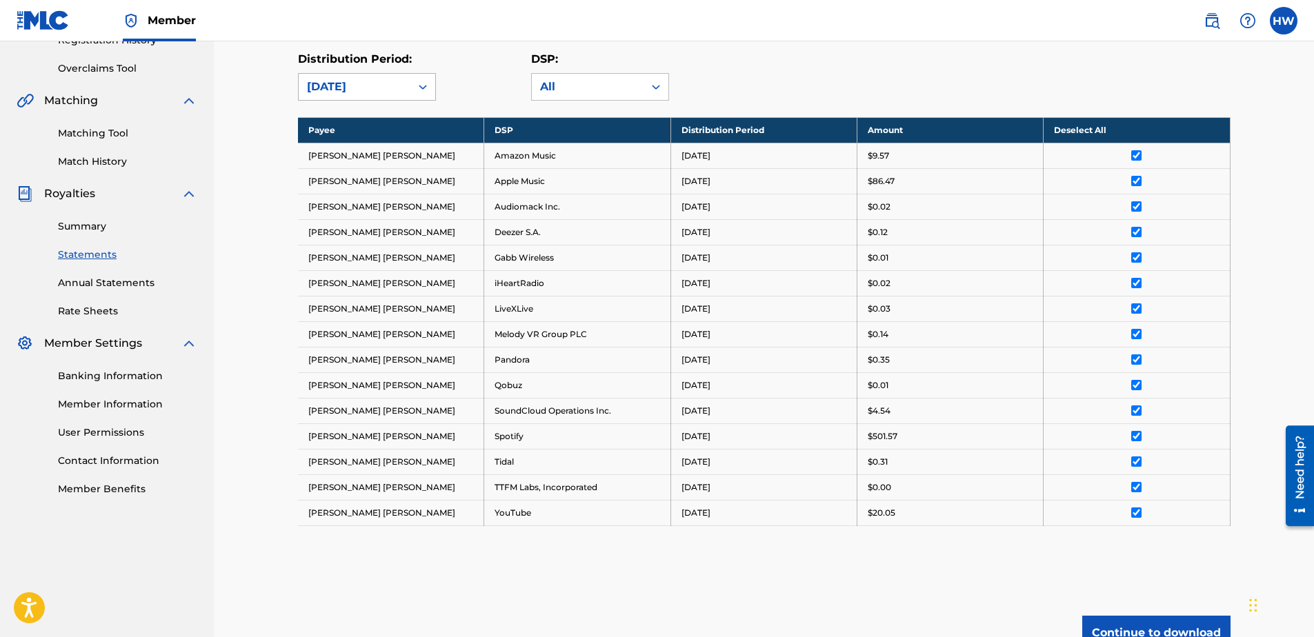
click at [335, 79] on div "[DATE]" at bounding box center [354, 87] width 95 height 17
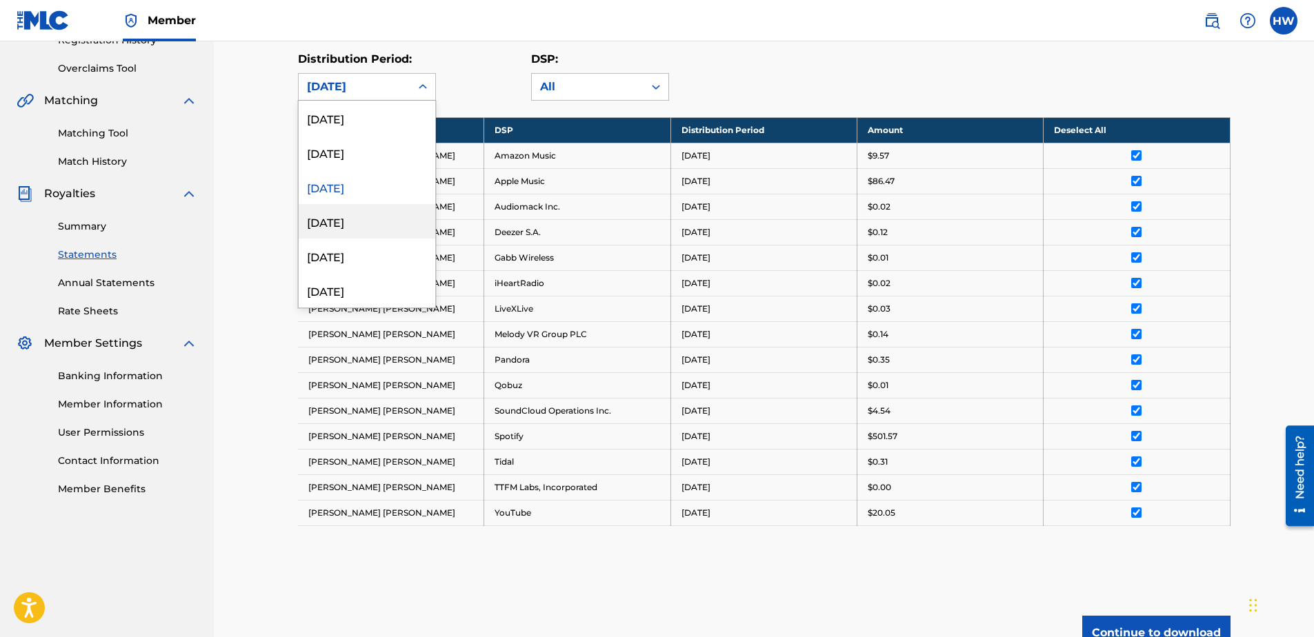
click at [354, 215] on div "[DATE]" at bounding box center [367, 221] width 137 height 34
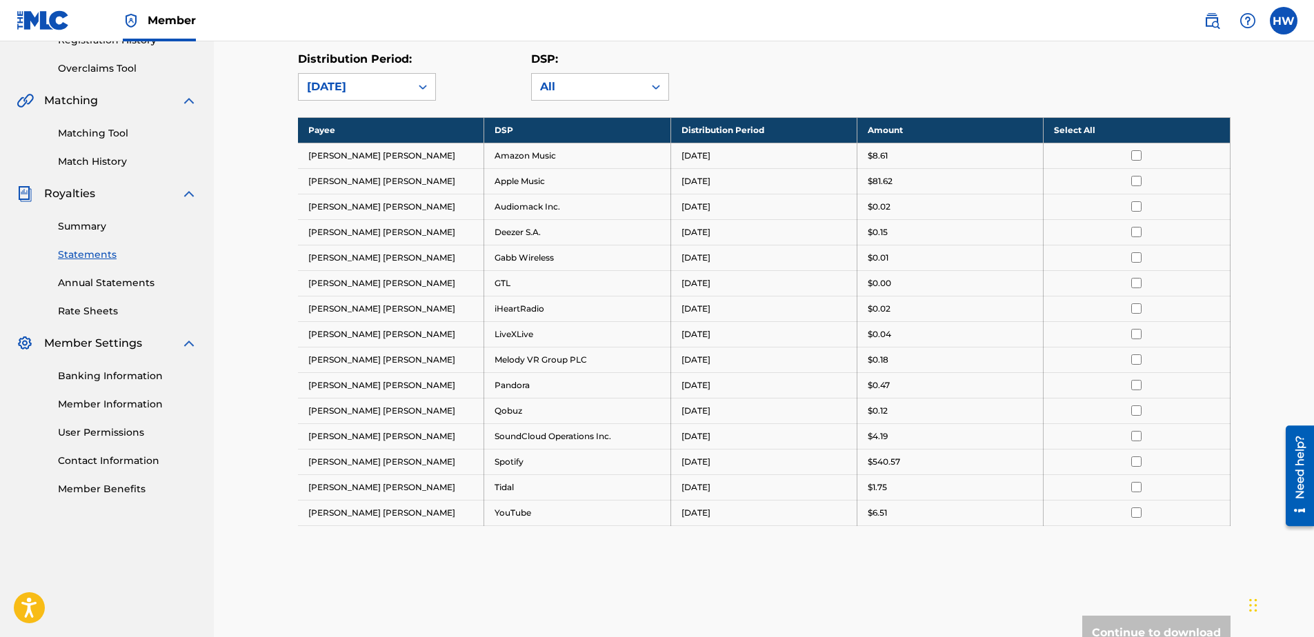
click at [1122, 120] on th "Select All" at bounding box center [1137, 130] width 186 height 26
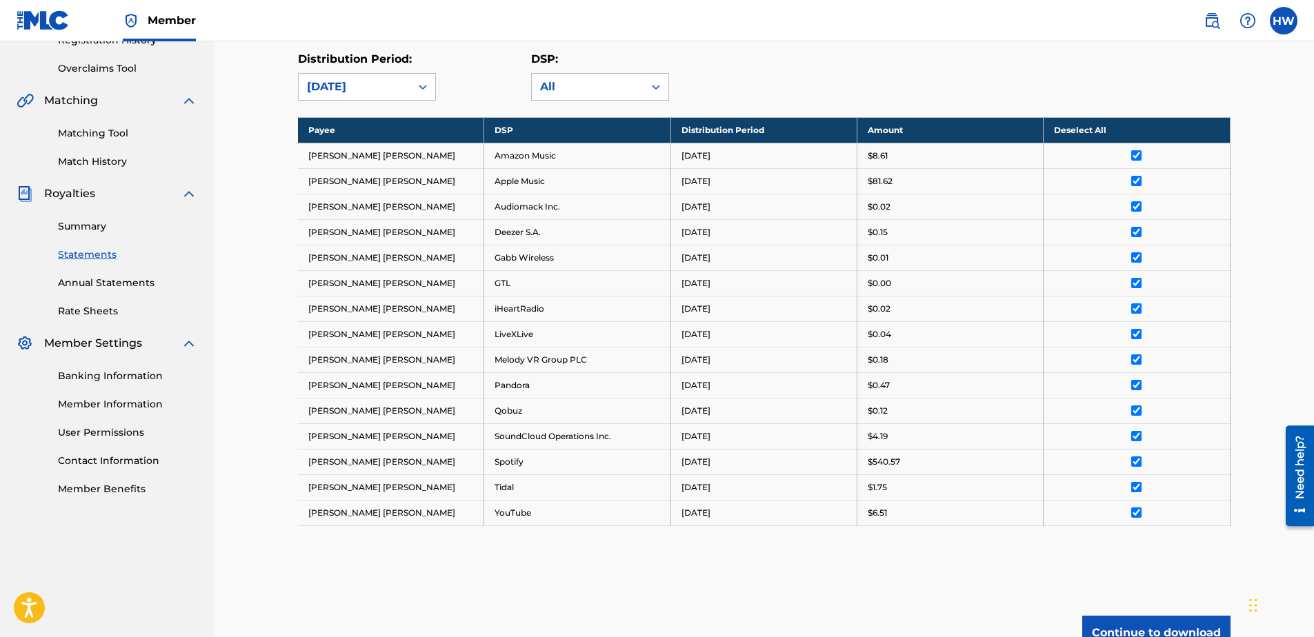
click at [1171, 361] on html "Accessibility Screen-Reader Guide, Feedback, and Issue Reporting | New window C…" at bounding box center [657, 42] width 1314 height 637
click at [1187, 619] on button "Continue to download" at bounding box center [1156, 633] width 148 height 34
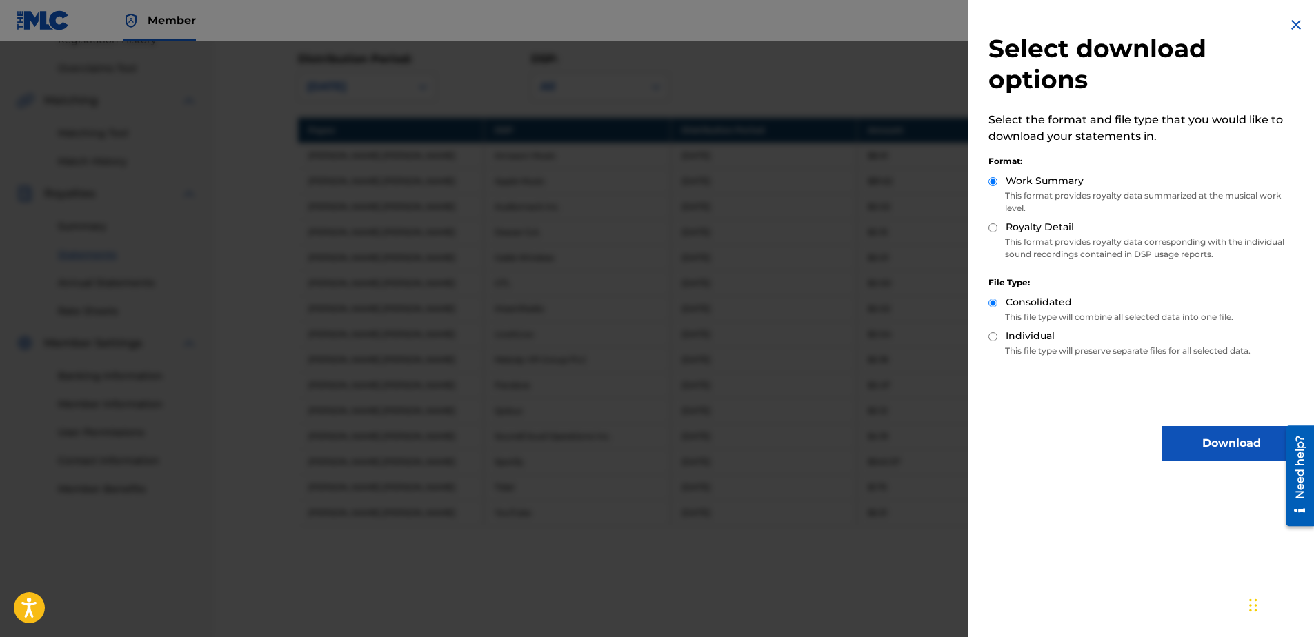
click at [1213, 439] on button "Download" at bounding box center [1231, 443] width 138 height 34
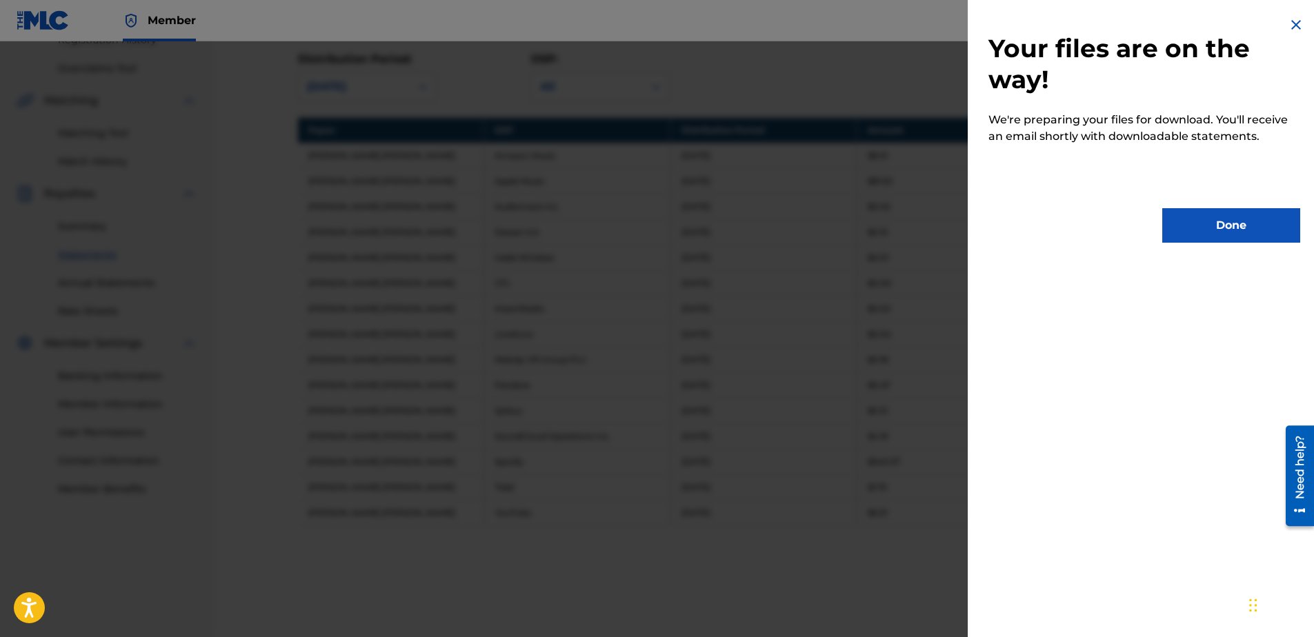
click at [1242, 228] on button "Done" at bounding box center [1231, 225] width 138 height 34
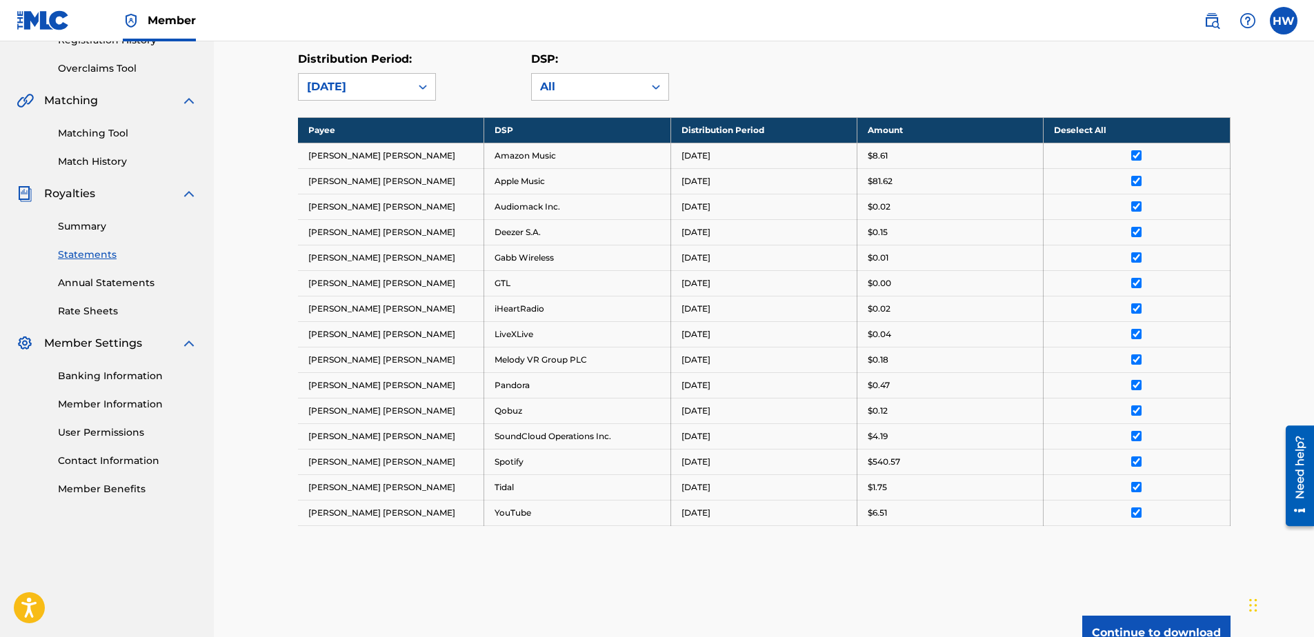
click at [1215, 630] on button "Continue to download" at bounding box center [1156, 633] width 148 height 34
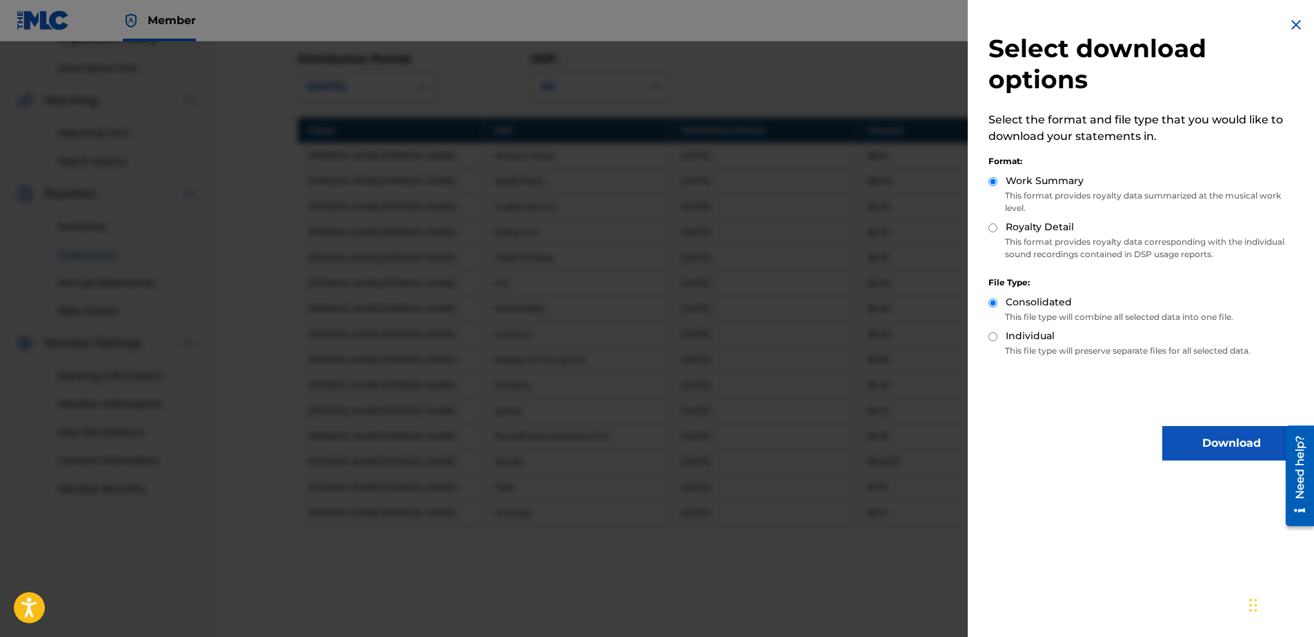
click at [1020, 233] on label "Royalty Detail" at bounding box center [1040, 227] width 68 height 14
click at [998, 232] on input "Royalty Detail" at bounding box center [993, 228] width 9 height 9
radio input "true"
click at [1212, 453] on button "Download" at bounding box center [1231, 443] width 138 height 34
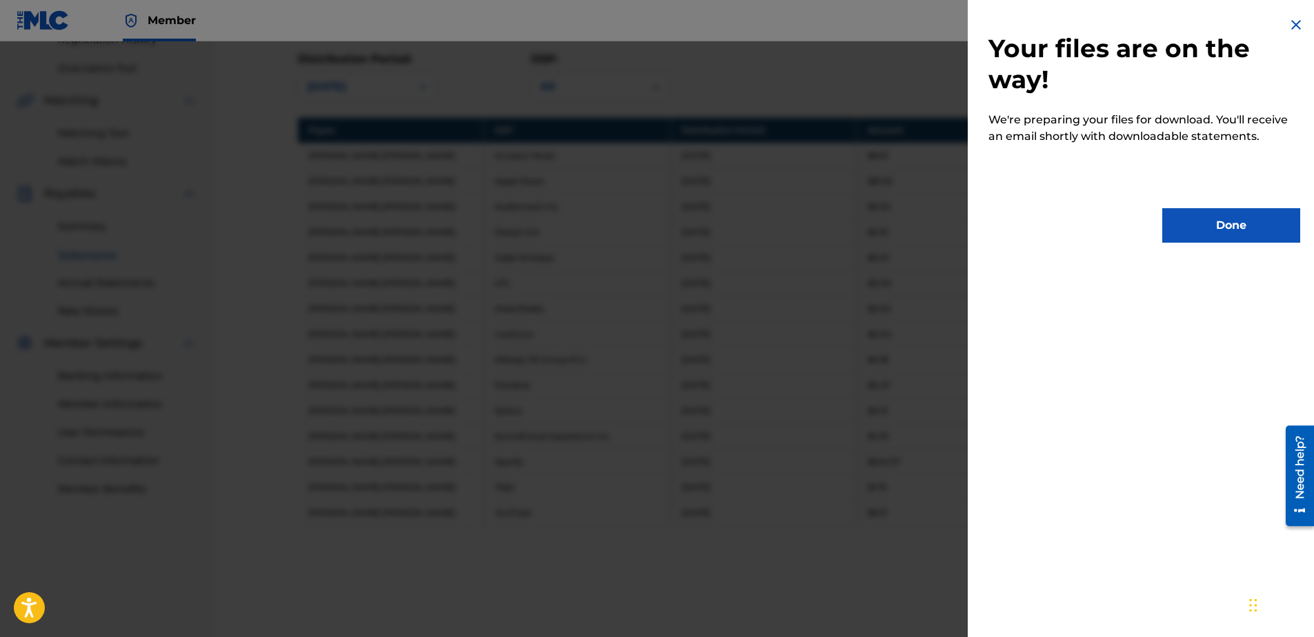
click at [1223, 221] on button "Done" at bounding box center [1231, 225] width 138 height 34
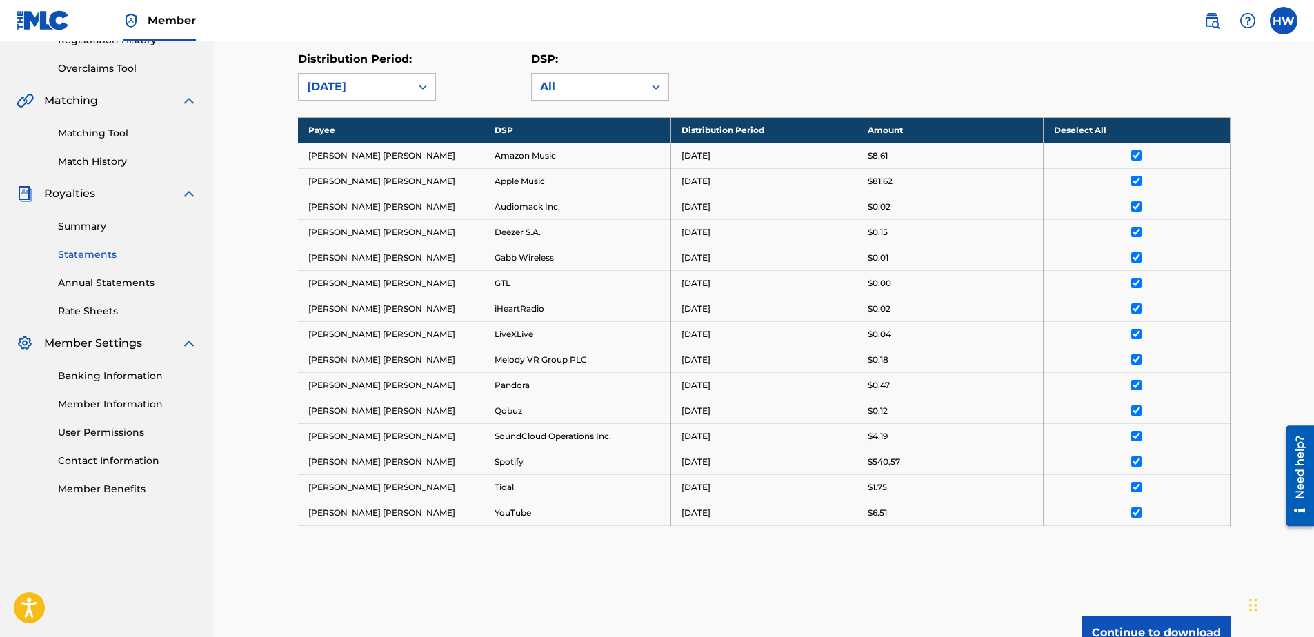
click at [121, 286] on link "Annual Statements" at bounding box center [127, 283] width 139 height 14
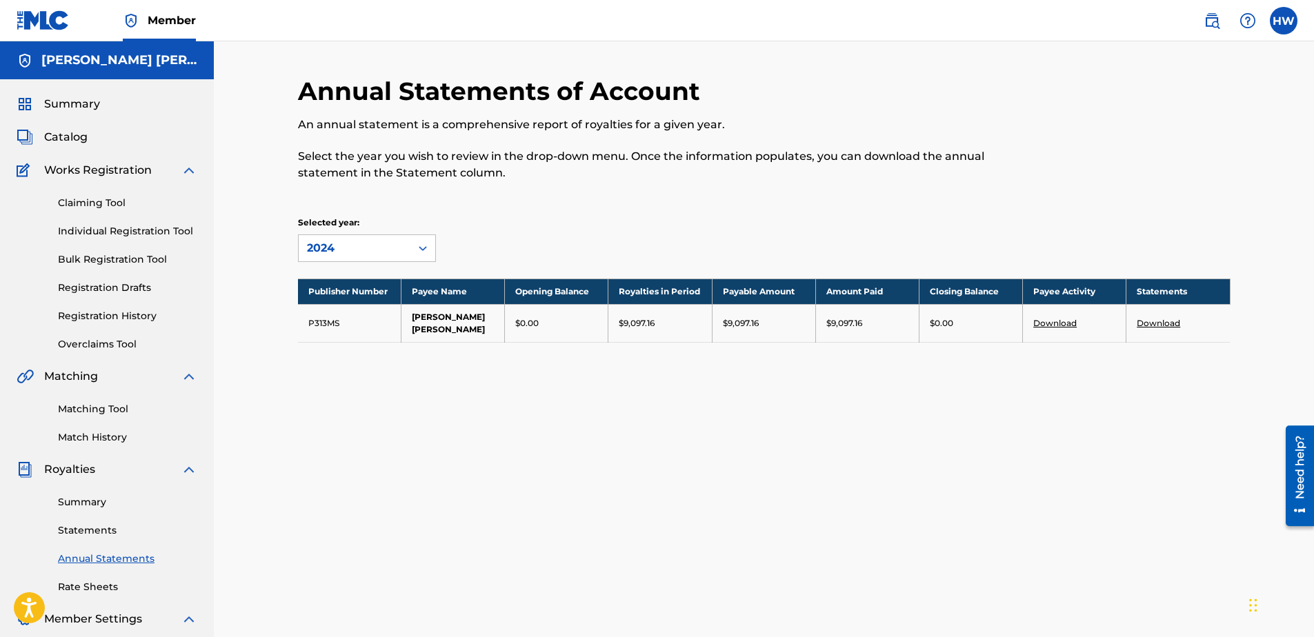
click at [1149, 320] on link "Download" at bounding box center [1158, 323] width 43 height 10
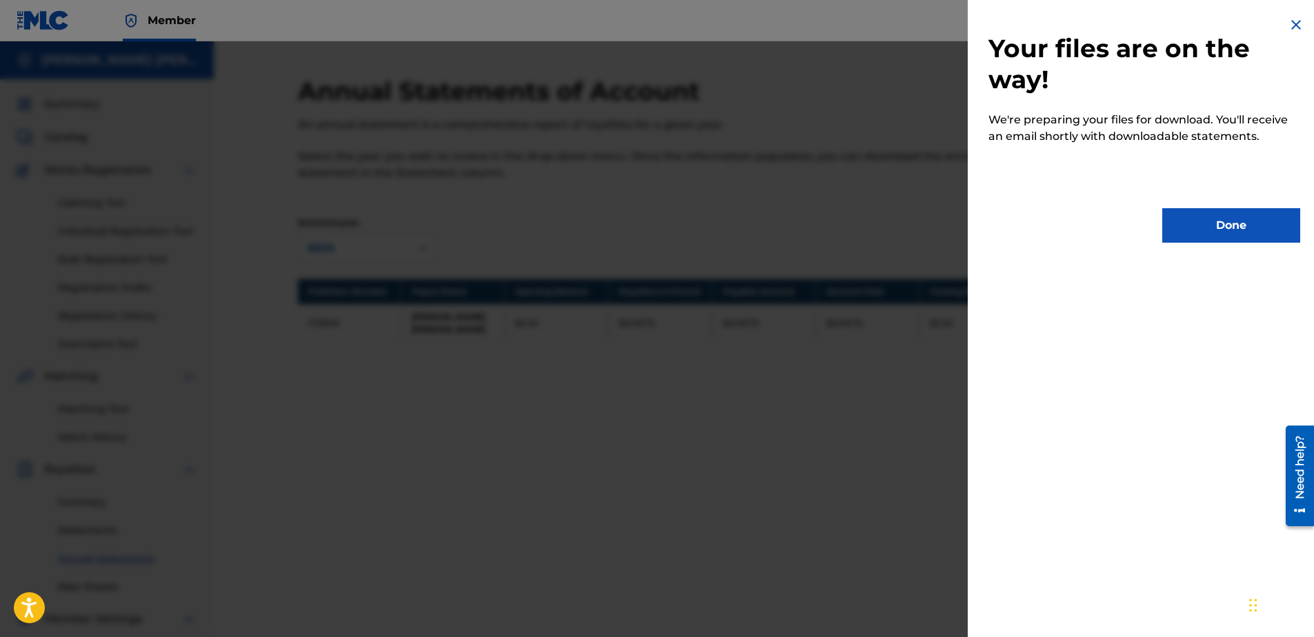
click at [1243, 236] on button "Done" at bounding box center [1231, 225] width 138 height 34
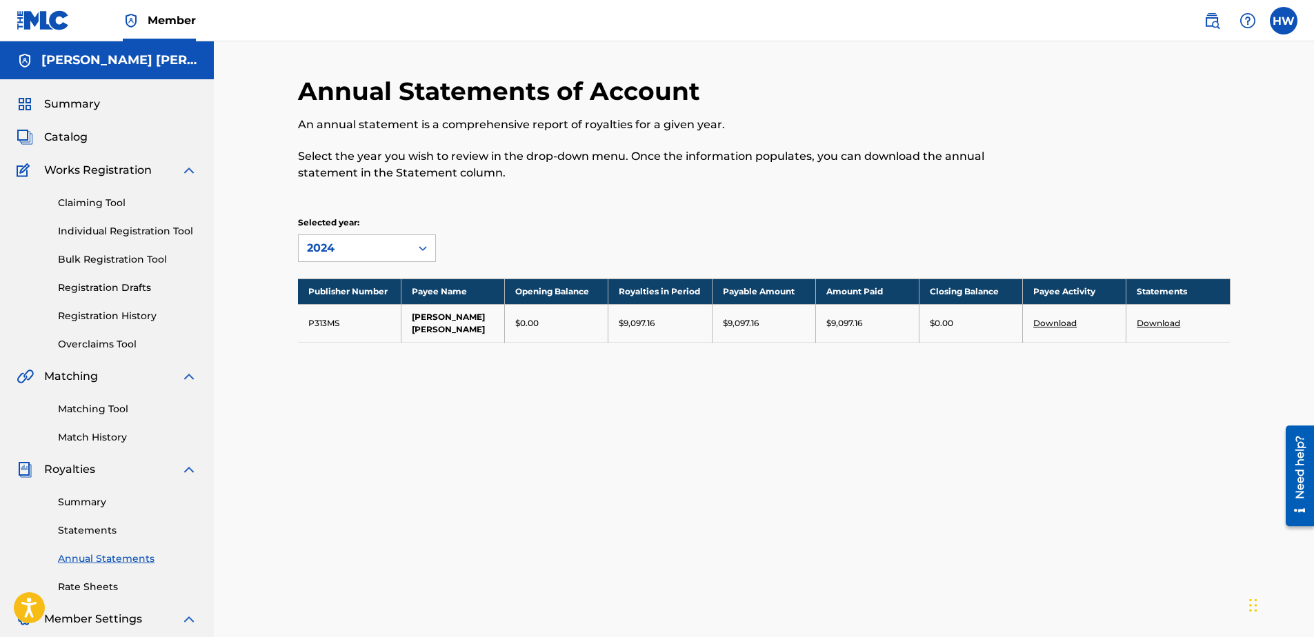
click at [63, 101] on span "Summary" at bounding box center [72, 104] width 56 height 17
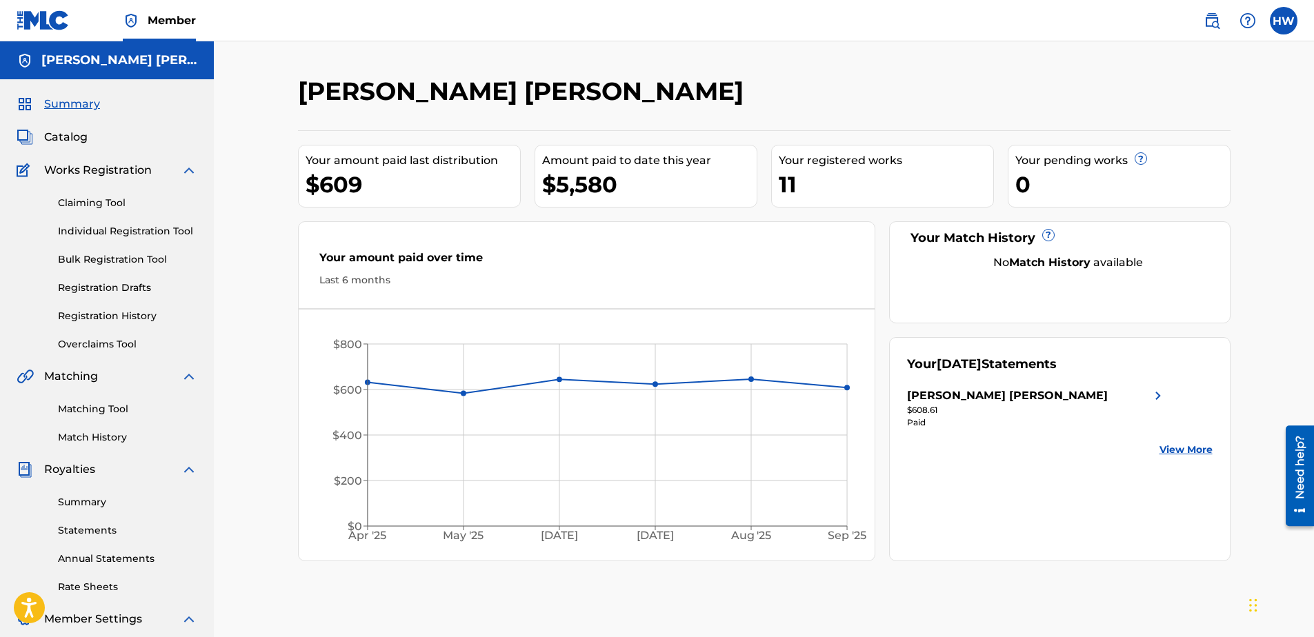
click at [88, 529] on link "Statements" at bounding box center [127, 531] width 139 height 14
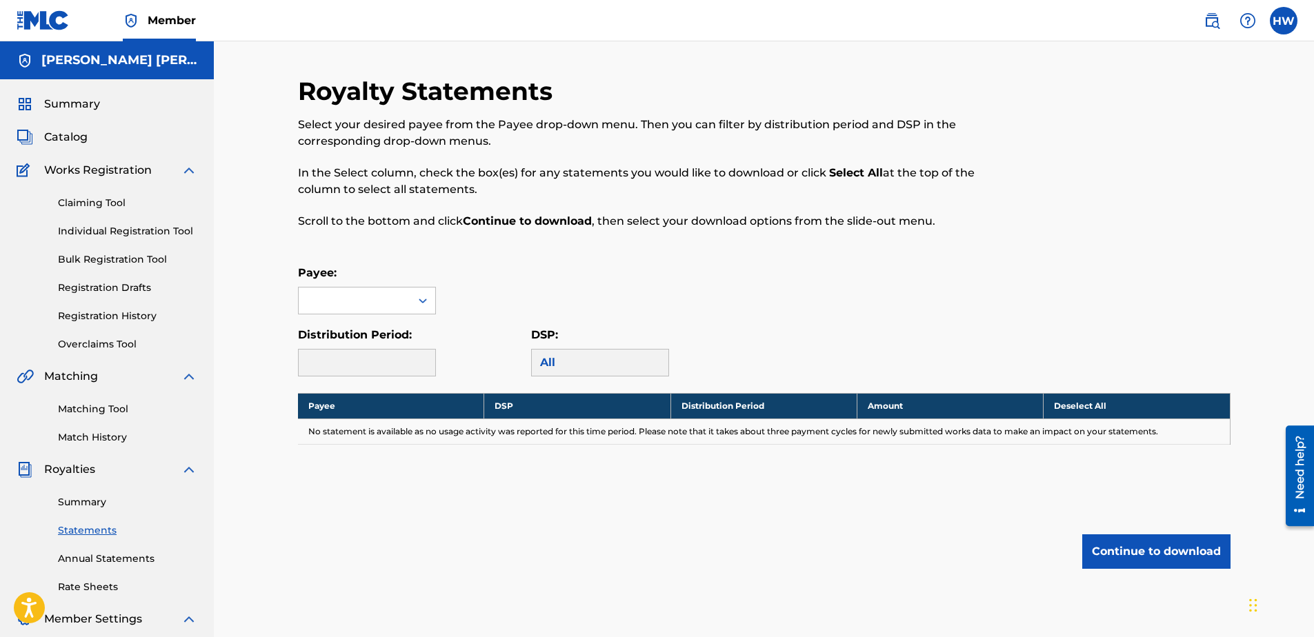
click at [292, 297] on div "Royalty Statements Select your desired payee from the Payee drop-down menu. The…" at bounding box center [764, 432] width 966 height 713
click at [342, 297] on div at bounding box center [355, 301] width 112 height 26
click at [348, 339] on div "[PERSON_NAME] [PERSON_NAME]" at bounding box center [367, 340] width 137 height 51
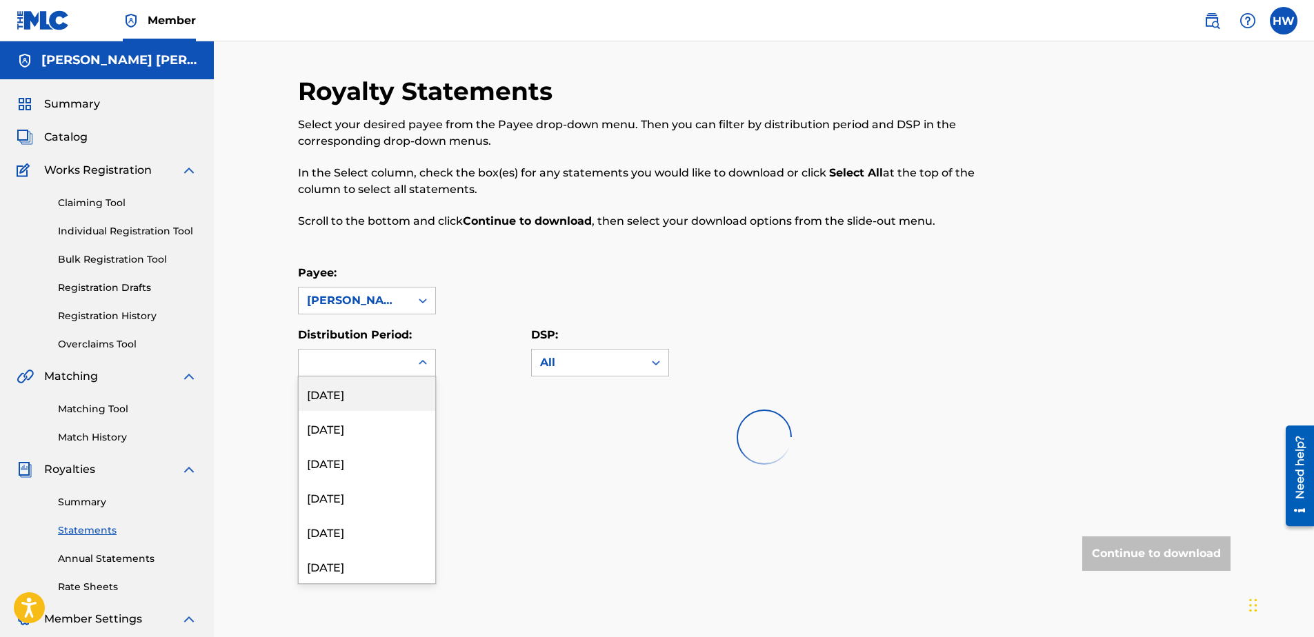
click at [374, 364] on div at bounding box center [355, 363] width 112 height 26
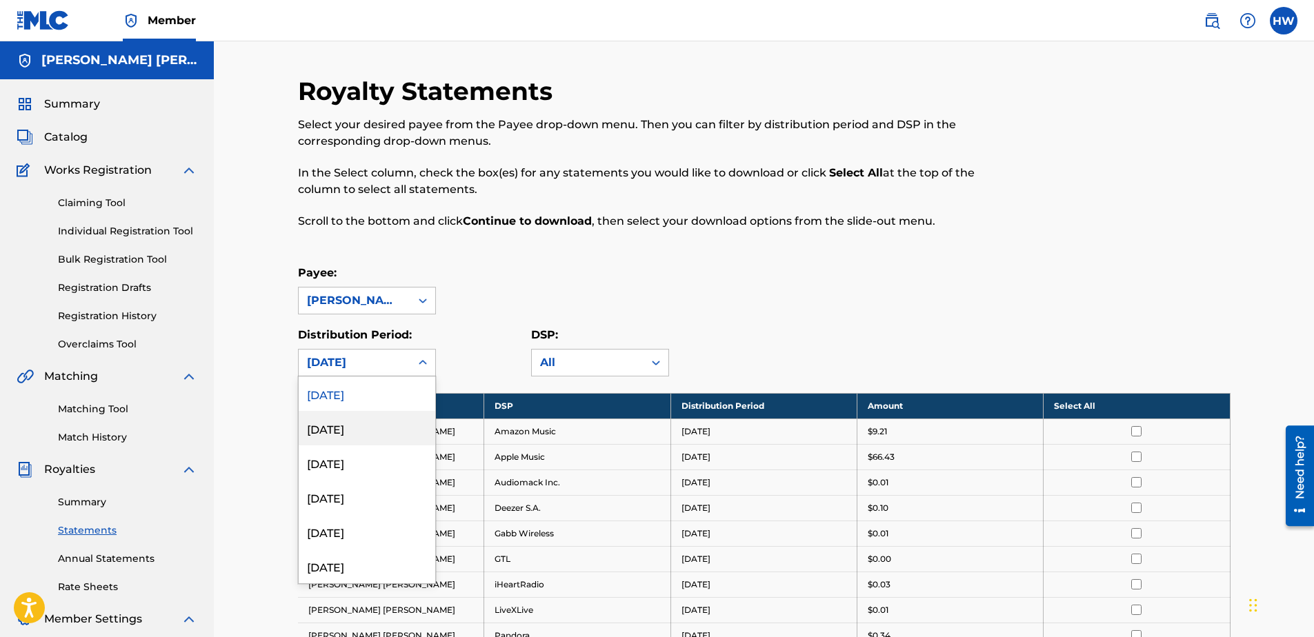
click at [373, 432] on div "[DATE]" at bounding box center [367, 428] width 137 height 34
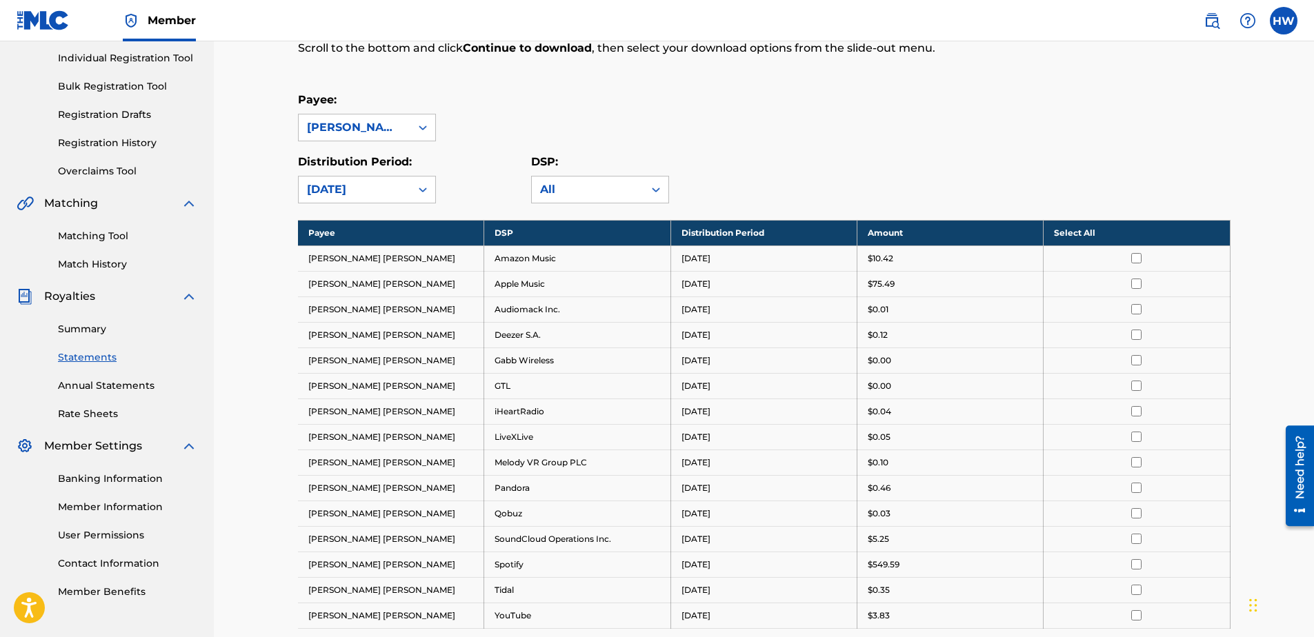
scroll to position [276, 0]
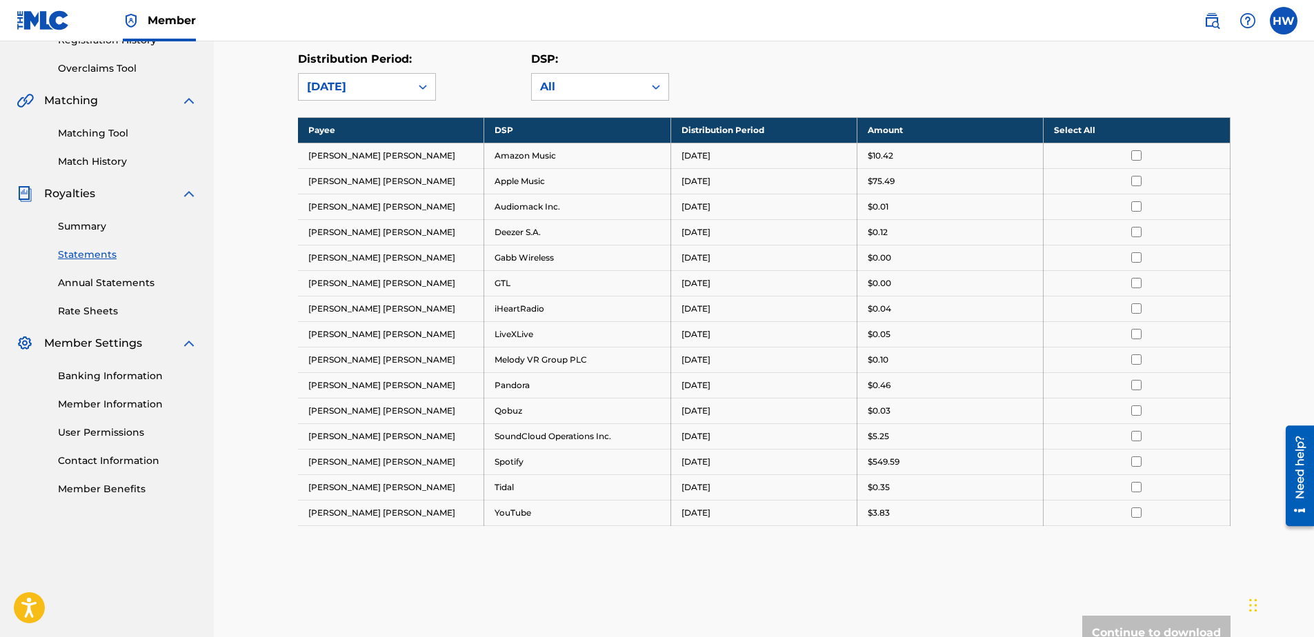
click at [1118, 128] on th "Select All" at bounding box center [1137, 130] width 186 height 26
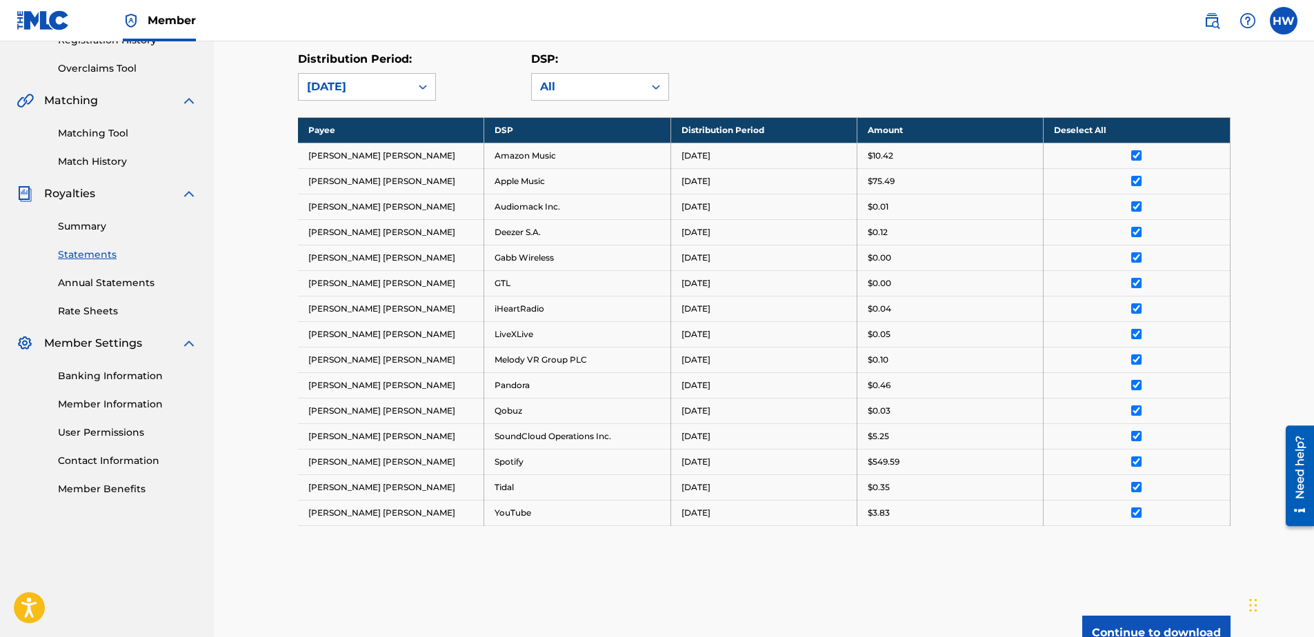
click at [1167, 621] on button "Continue to download" at bounding box center [1156, 633] width 148 height 34
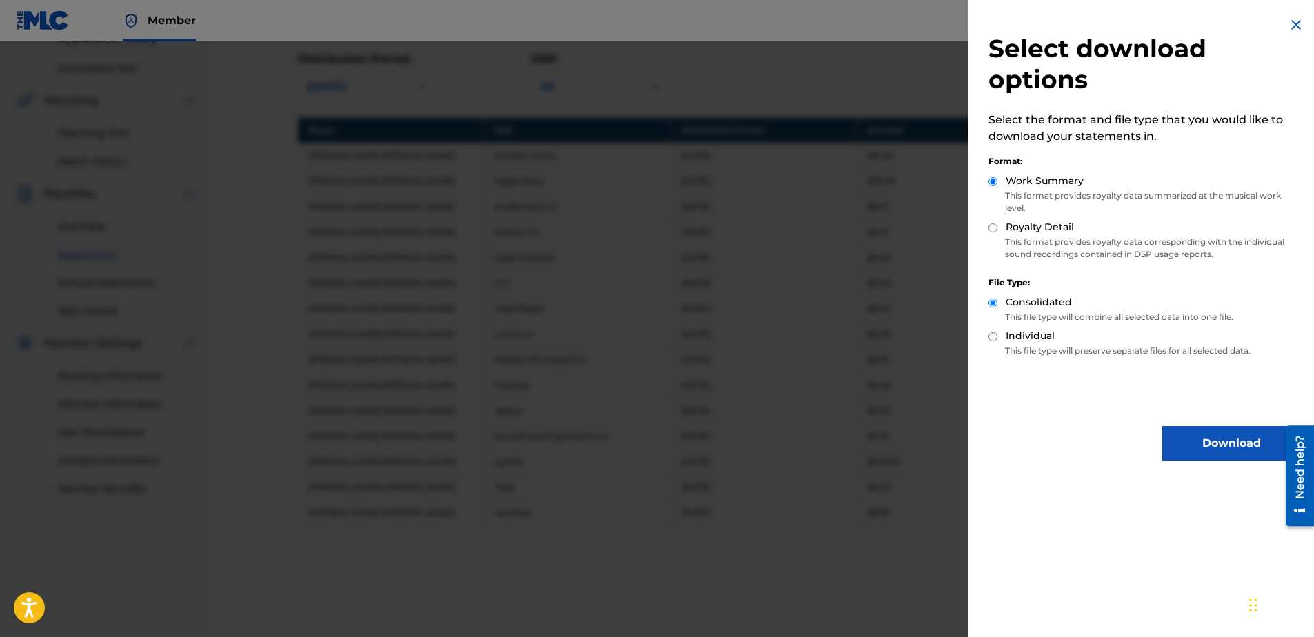
drag, startPoint x: 1026, startPoint y: 228, endPoint x: 1025, endPoint y: 255, distance: 26.9
click at [1026, 228] on label "Royalty Detail" at bounding box center [1040, 227] width 68 height 14
click at [998, 228] on input "Royalty Detail" at bounding box center [993, 228] width 9 height 9
radio input "true"
click at [1024, 341] on label "Individual" at bounding box center [1030, 336] width 49 height 14
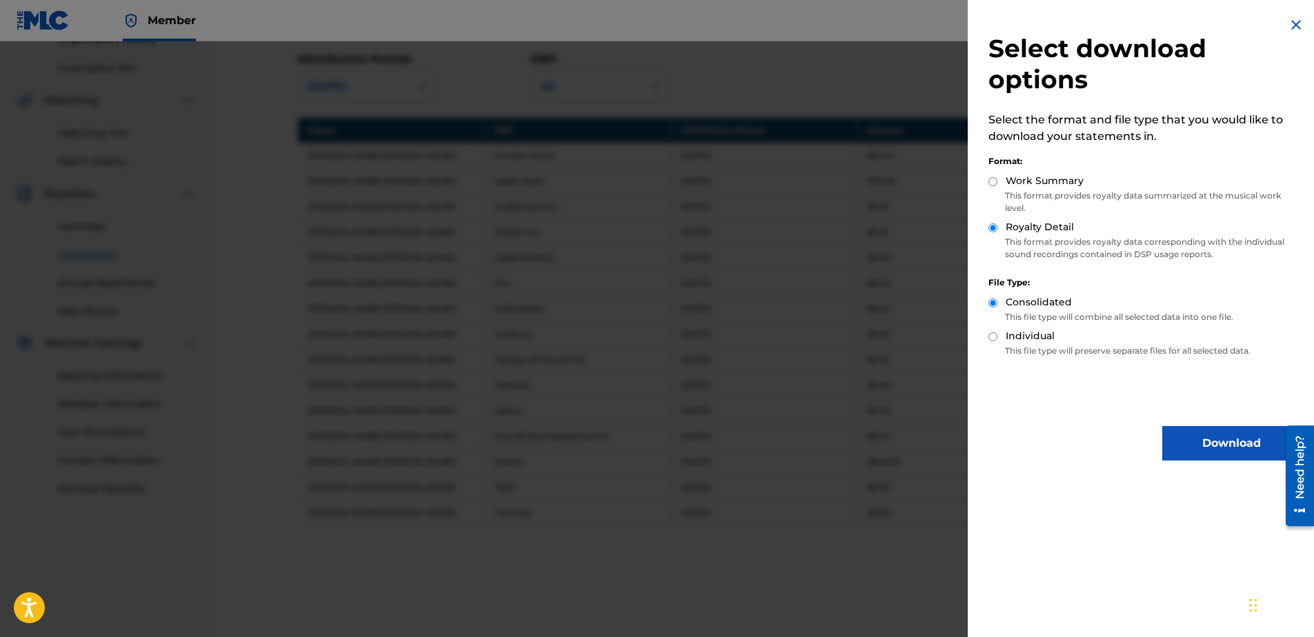
click at [998, 341] on input "Individual" at bounding box center [993, 337] width 9 height 9
radio input "true"
click at [1085, 201] on p "This format provides royalty data summarized at the musical work level." at bounding box center [1145, 202] width 312 height 25
click at [1052, 179] on label "Work Summary" at bounding box center [1045, 181] width 78 height 14
click at [998, 179] on input "Work Summary" at bounding box center [993, 181] width 9 height 9
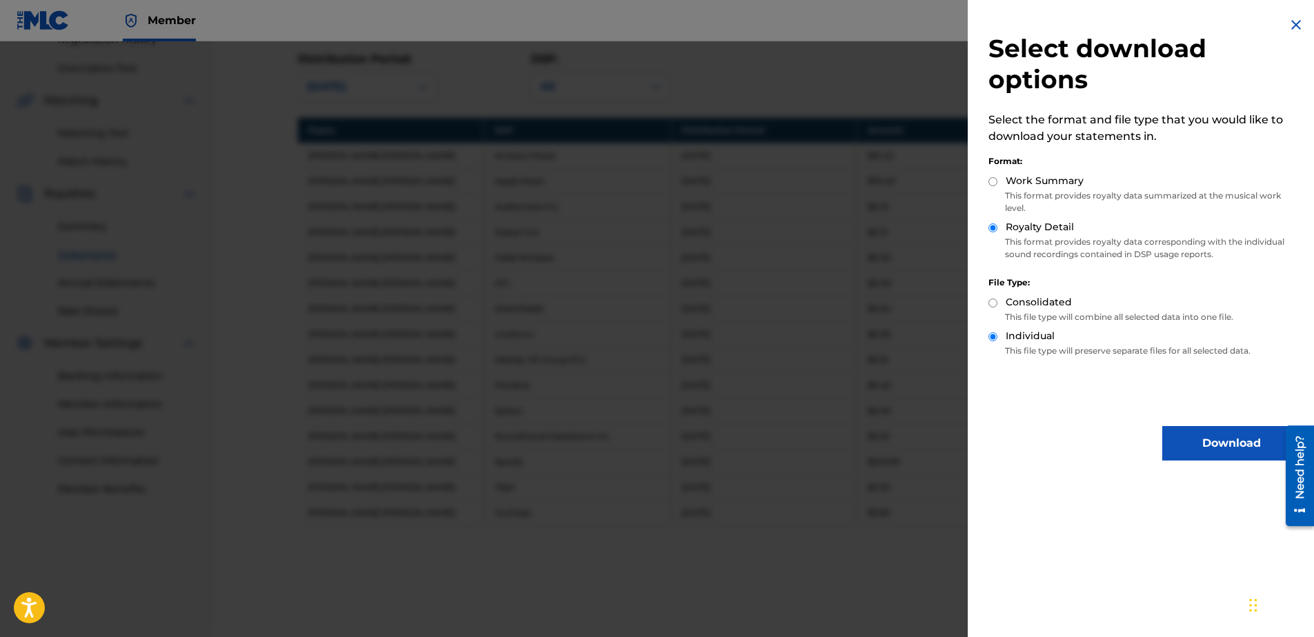
radio input "true"
click at [1192, 437] on button "Download" at bounding box center [1231, 443] width 138 height 34
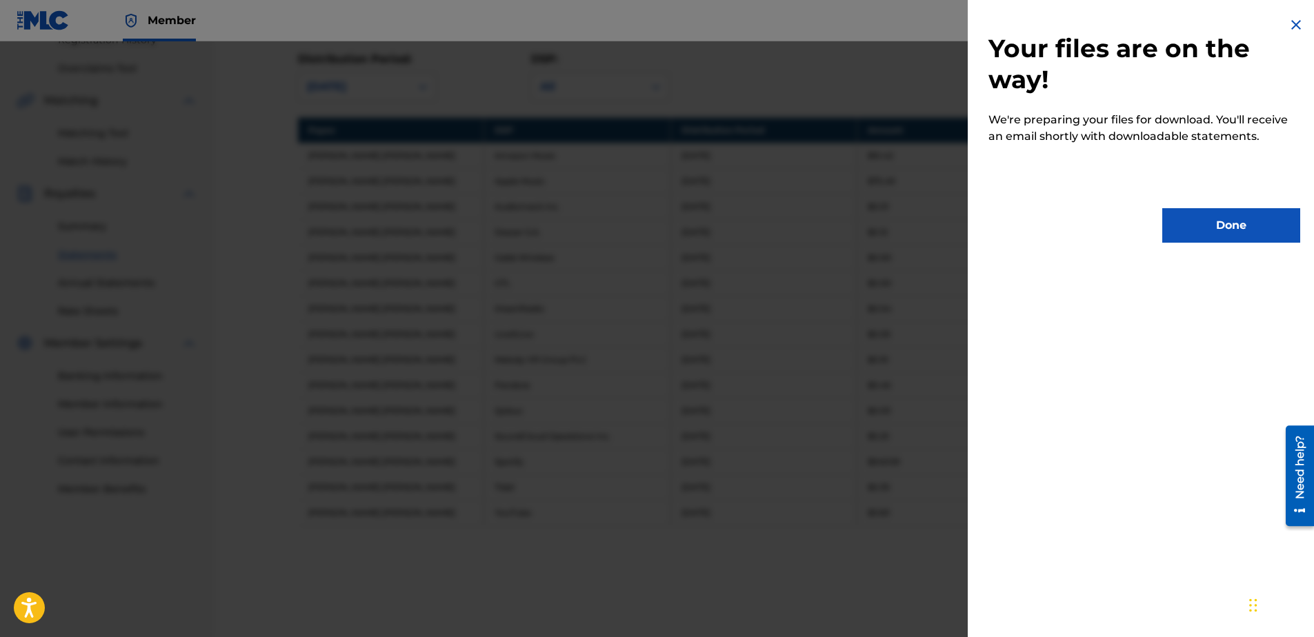
click at [1211, 217] on button "Done" at bounding box center [1231, 225] width 138 height 34
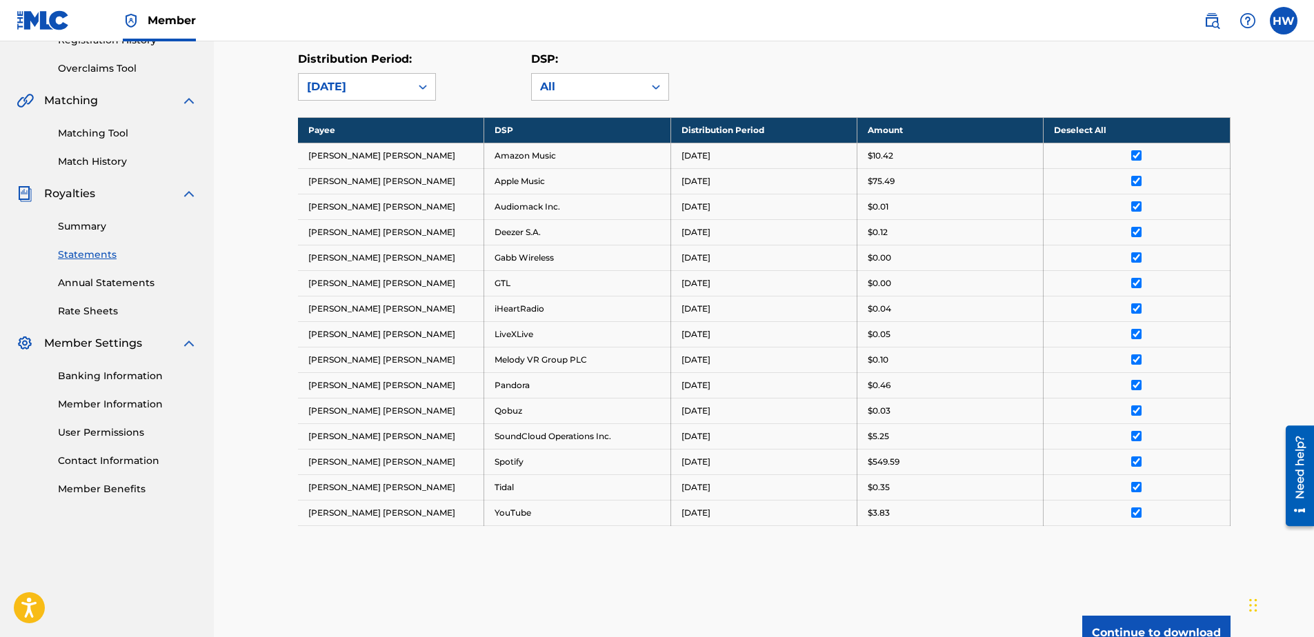
click at [1130, 626] on button "Continue to download" at bounding box center [1156, 633] width 148 height 34
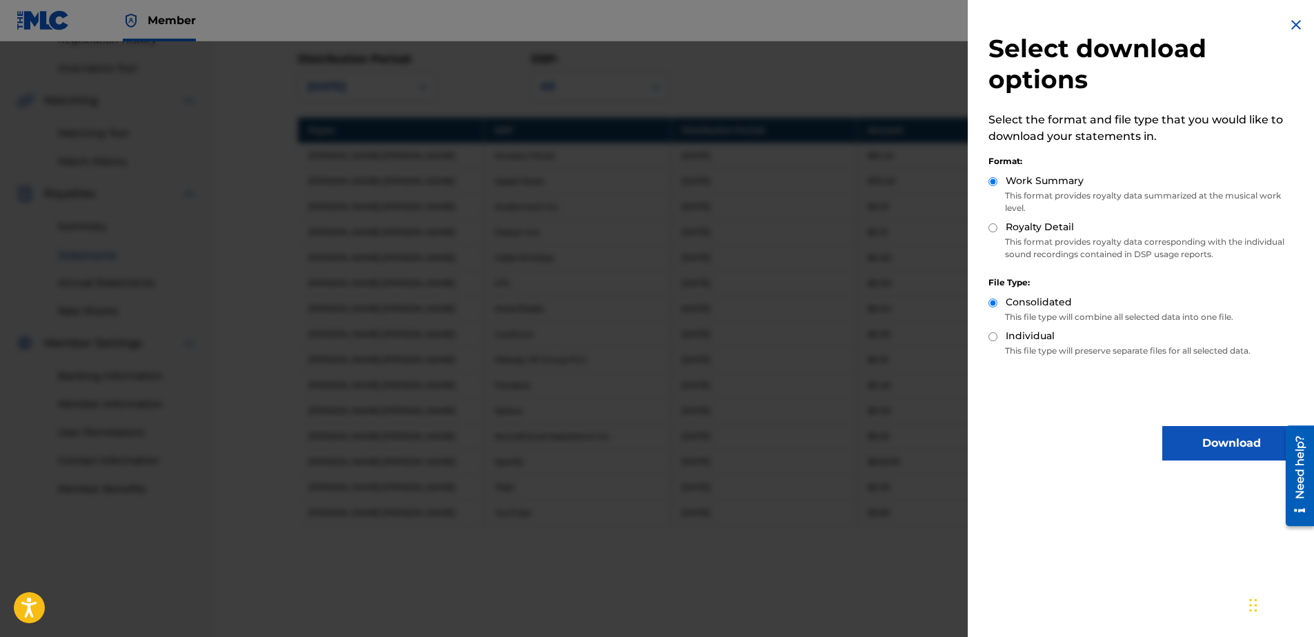
click at [1028, 328] on div "Consolidated This file type will combine all selected data into one file." at bounding box center [1145, 312] width 312 height 34
click at [1029, 335] on label "Individual" at bounding box center [1030, 336] width 49 height 14
click at [998, 335] on input "Individual" at bounding box center [993, 337] width 9 height 9
radio input "true"
click at [1029, 248] on p "This format provides royalty data corresponding with the individual sound recor…" at bounding box center [1145, 248] width 312 height 25
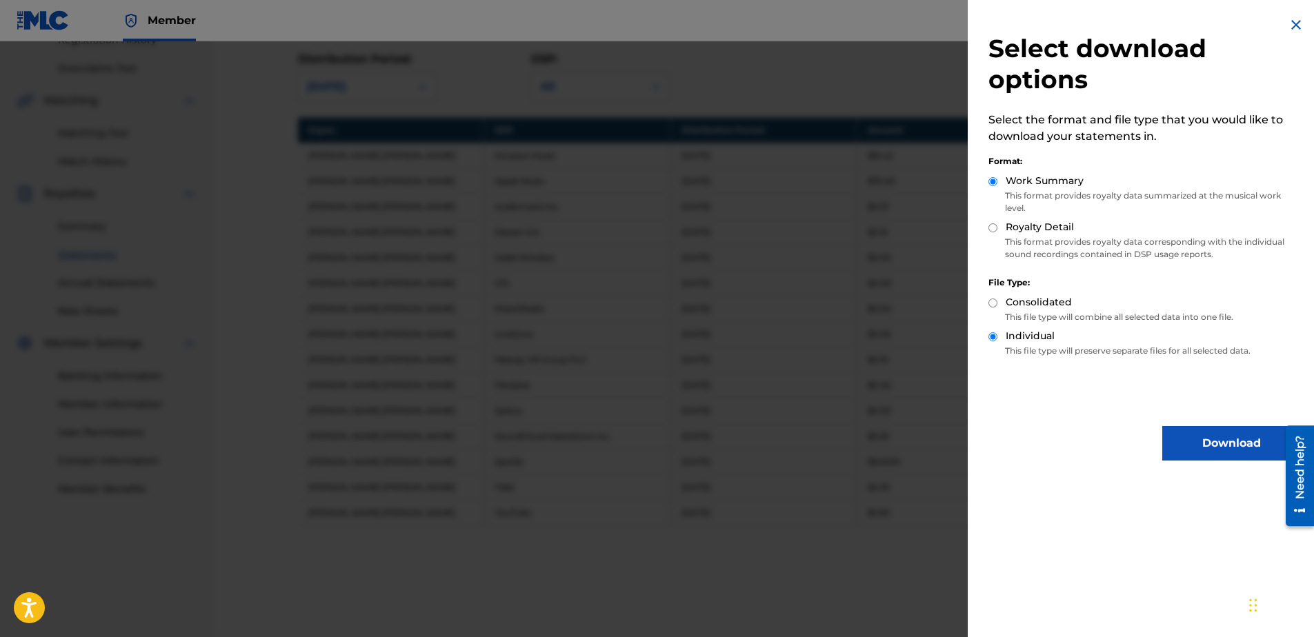
click at [1011, 230] on label "Royalty Detail" at bounding box center [1040, 227] width 68 height 14
click at [998, 230] on input "Royalty Detail" at bounding box center [993, 228] width 9 height 9
radio input "true"
click at [1190, 434] on button "Download" at bounding box center [1231, 443] width 138 height 34
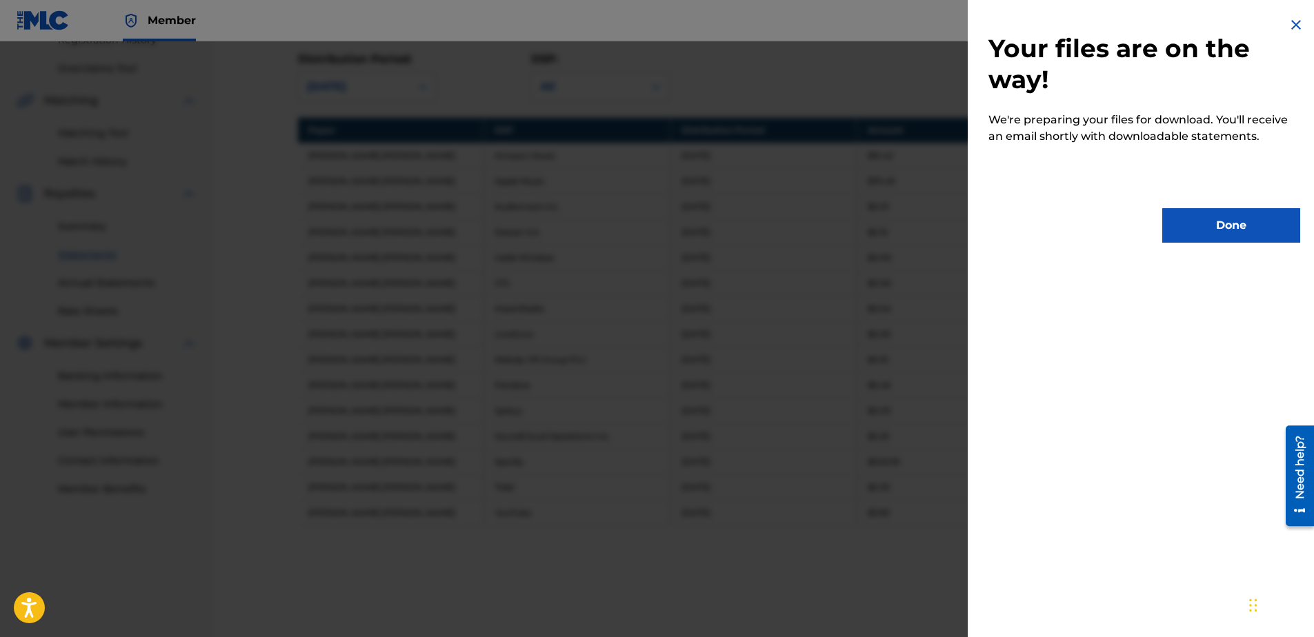
click at [1246, 232] on button "Done" at bounding box center [1231, 225] width 138 height 34
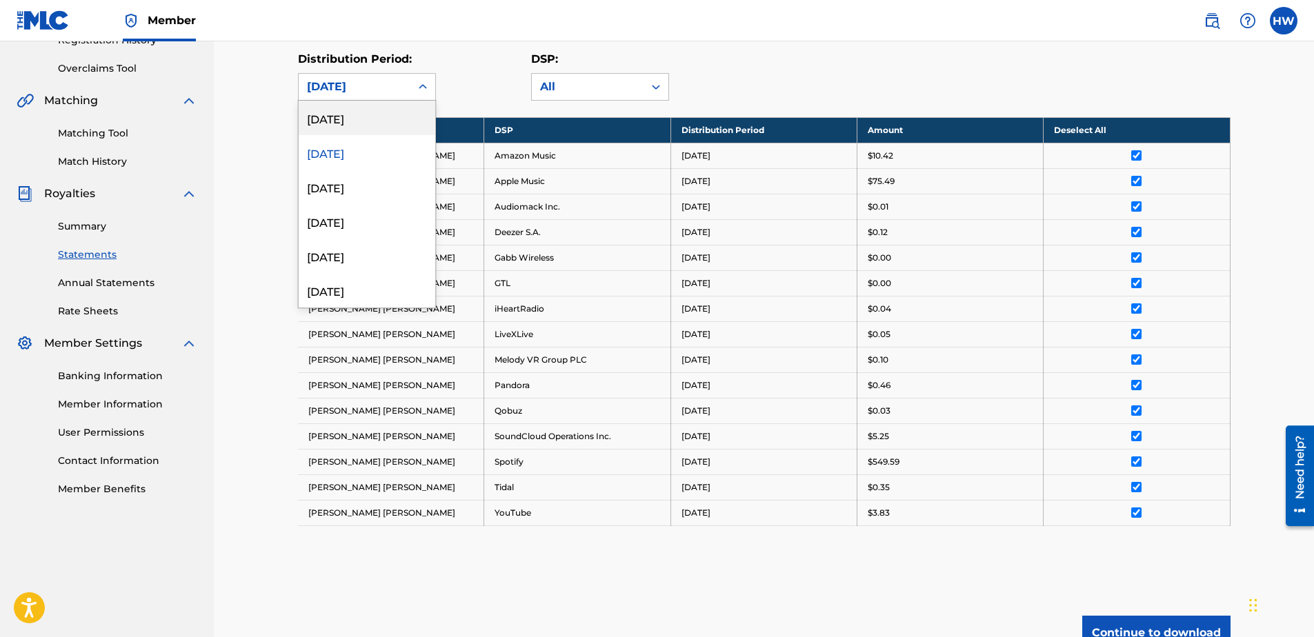
click at [373, 81] on div "[DATE]" at bounding box center [354, 87] width 95 height 17
click at [367, 172] on div "[DATE]" at bounding box center [367, 187] width 137 height 34
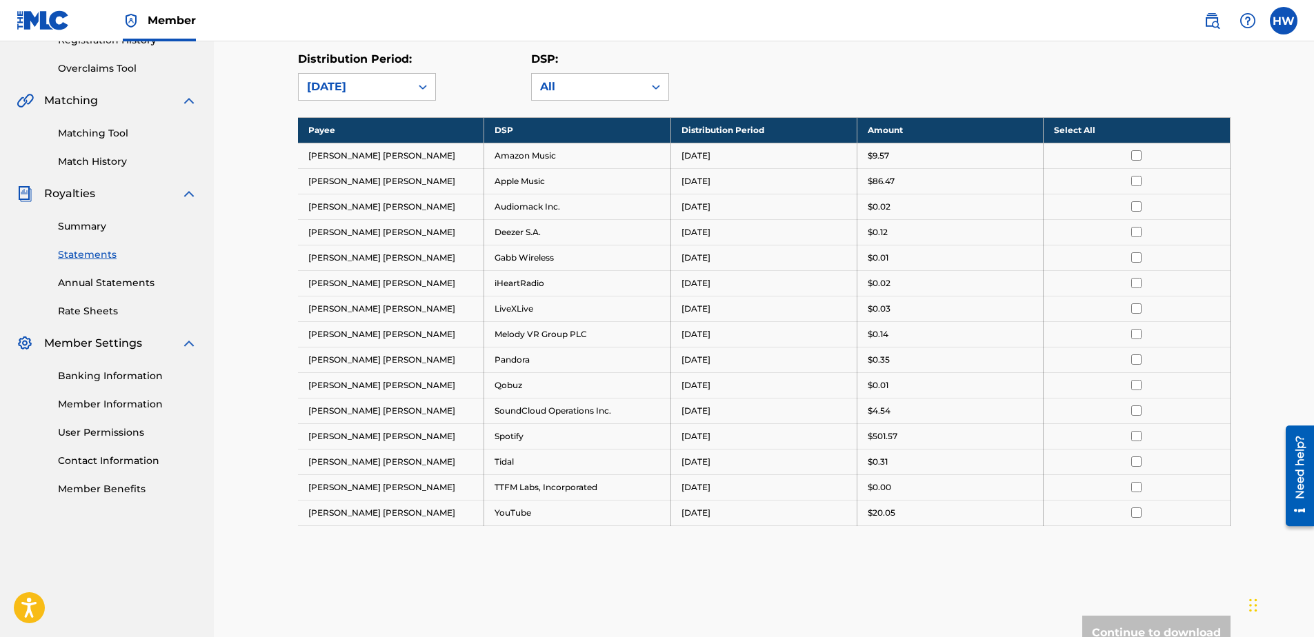
click at [1100, 143] on td at bounding box center [1137, 156] width 186 height 26
click at [1097, 126] on th "Select All" at bounding box center [1137, 130] width 186 height 26
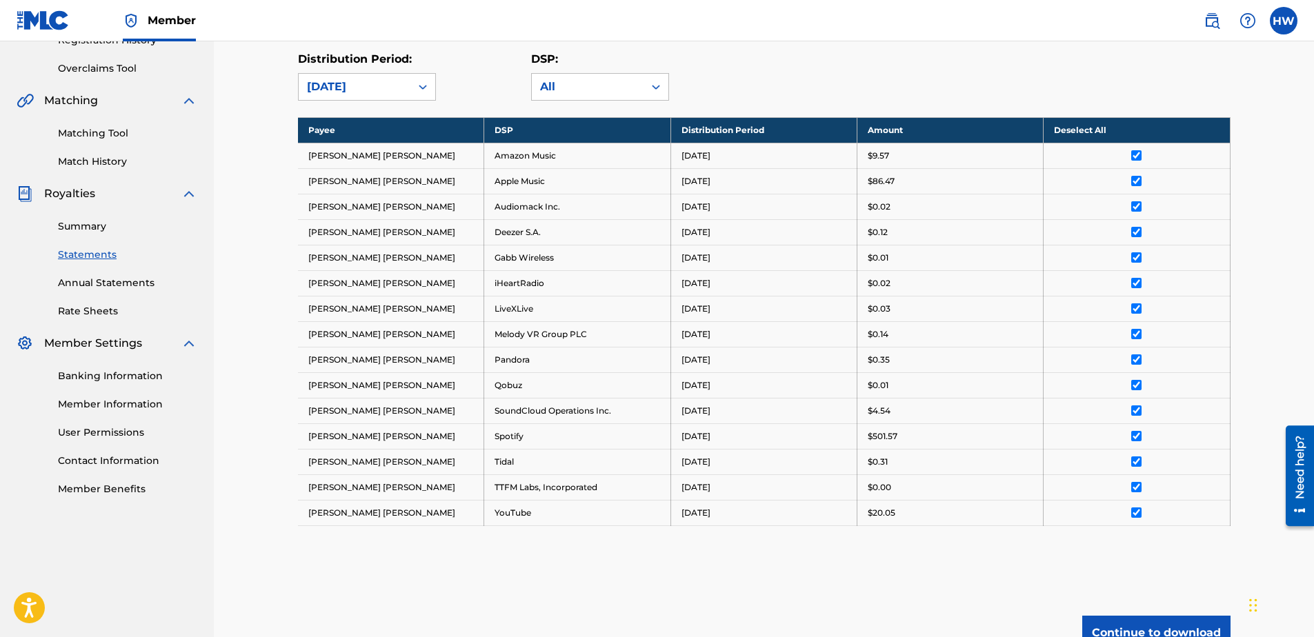
click at [1173, 618] on button "Continue to download" at bounding box center [1156, 633] width 148 height 34
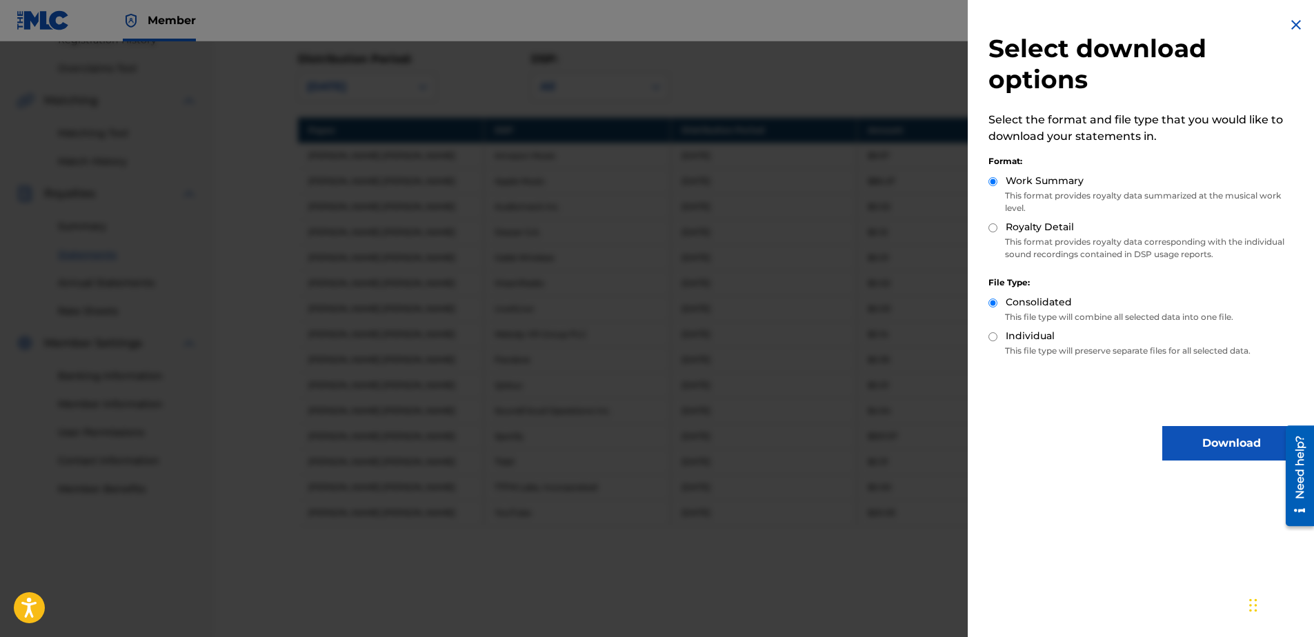
click at [1028, 343] on label "Individual" at bounding box center [1030, 336] width 49 height 14
click at [998, 341] on input "Individual" at bounding box center [993, 337] width 9 height 9
radio input "true"
click at [1034, 251] on p "This format provides royalty data corresponding with the individual sound recor…" at bounding box center [1145, 248] width 312 height 25
click at [1002, 223] on div "Royalty Detail" at bounding box center [1145, 228] width 312 height 16
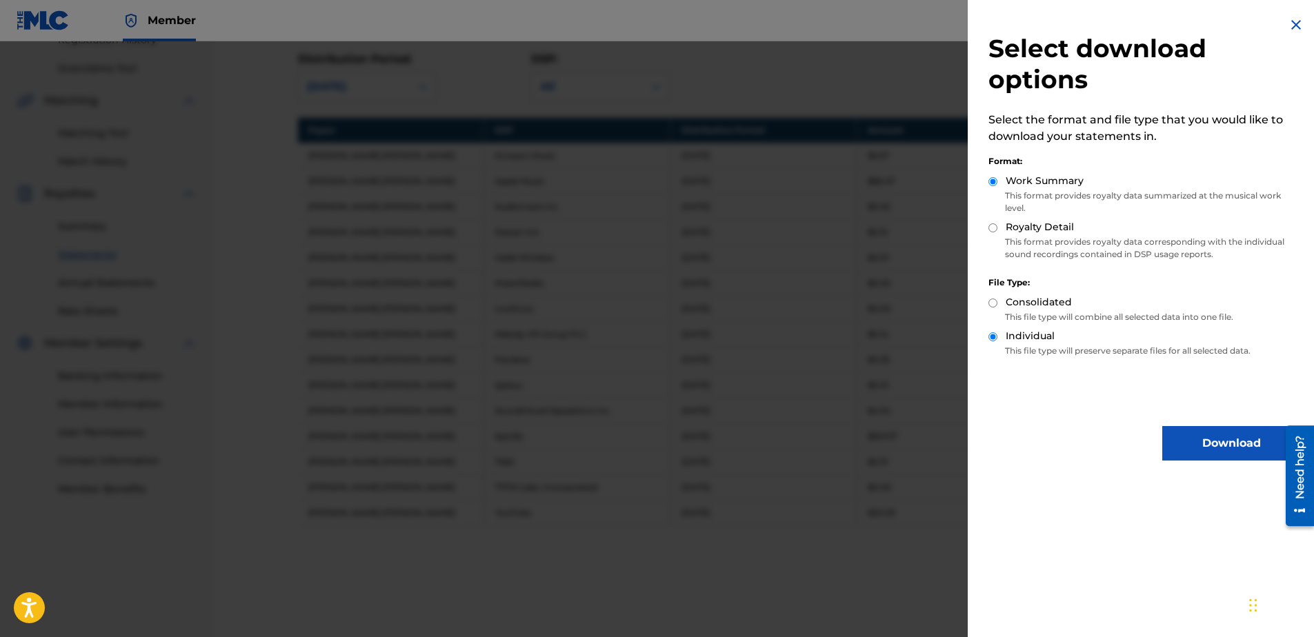
click at [996, 228] on input "Royalty Detail" at bounding box center [993, 228] width 9 height 9
radio input "true"
click at [1201, 464] on div "Select download options Select the format and file type that you would like to …" at bounding box center [1144, 238] width 353 height 477
click at [1208, 442] on button "Download" at bounding box center [1231, 443] width 138 height 34
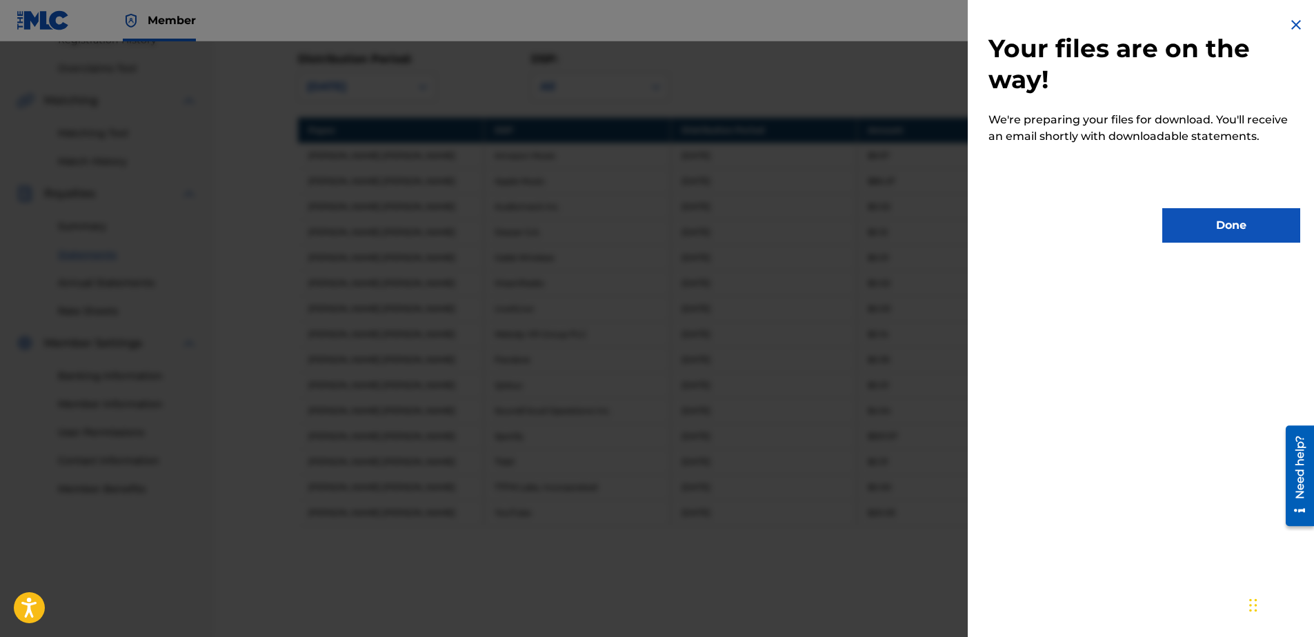
click at [1216, 249] on div "Your files are on the way! We're preparing your files for download. You'll rece…" at bounding box center [1144, 129] width 353 height 259
click at [1217, 232] on button "Done" at bounding box center [1231, 225] width 138 height 34
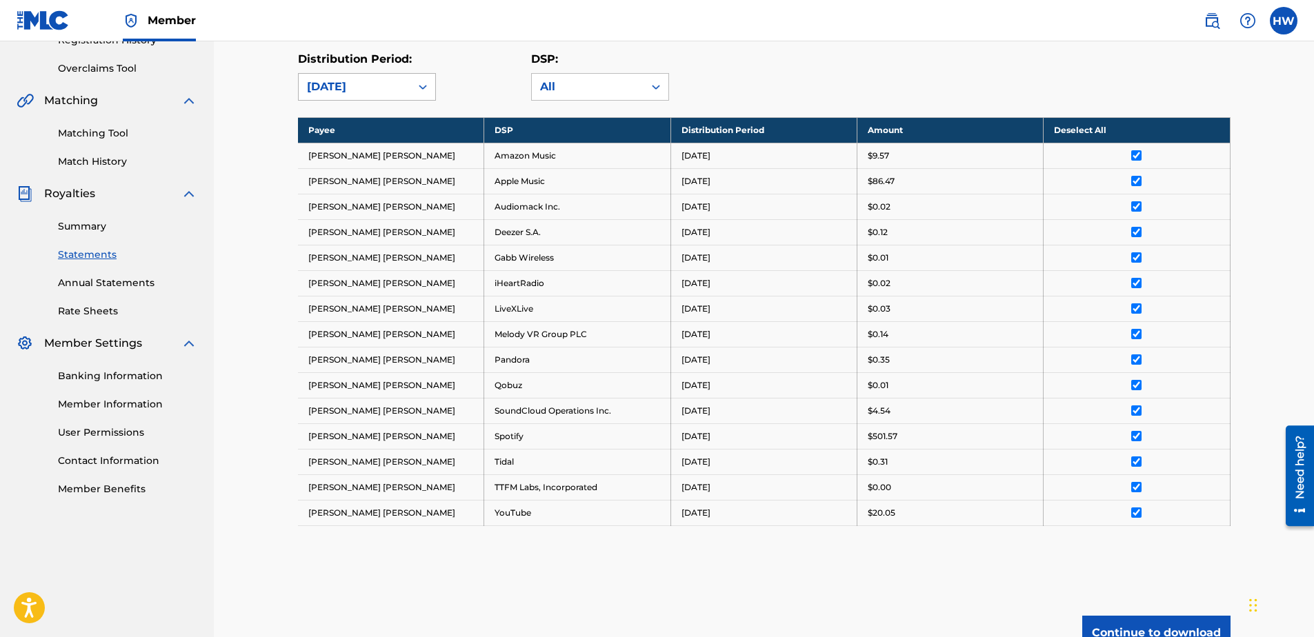
click at [380, 84] on div "[DATE]" at bounding box center [354, 87] width 95 height 17
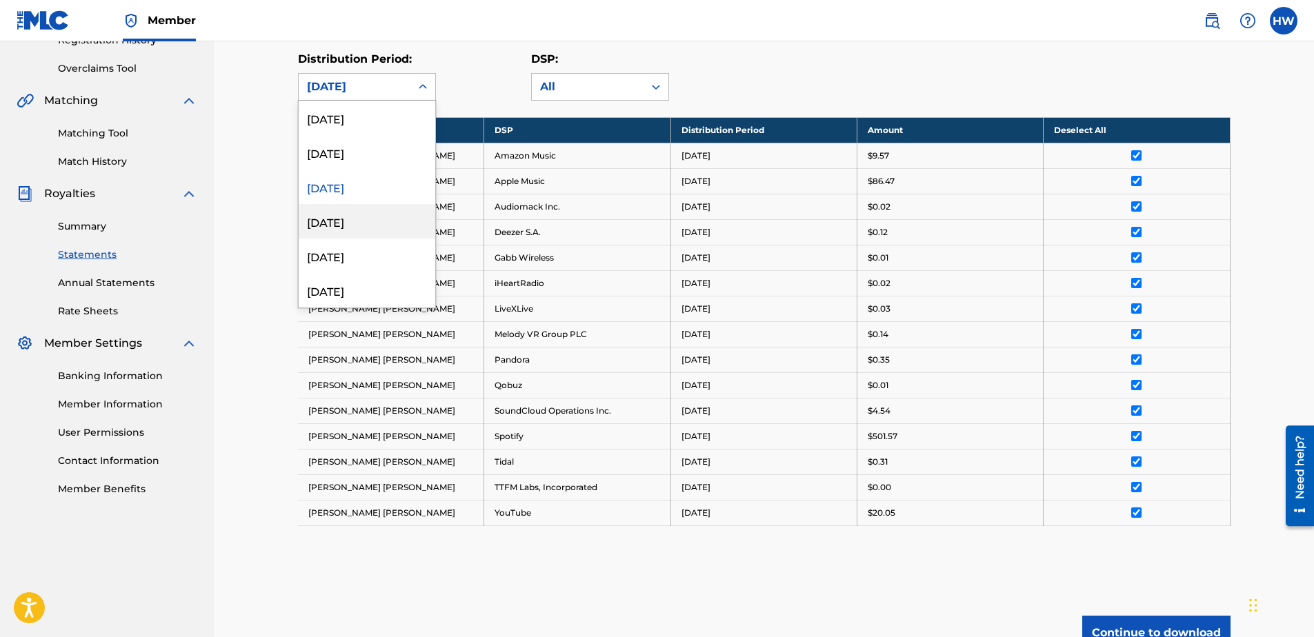
click at [346, 219] on div "[DATE]" at bounding box center [367, 221] width 137 height 34
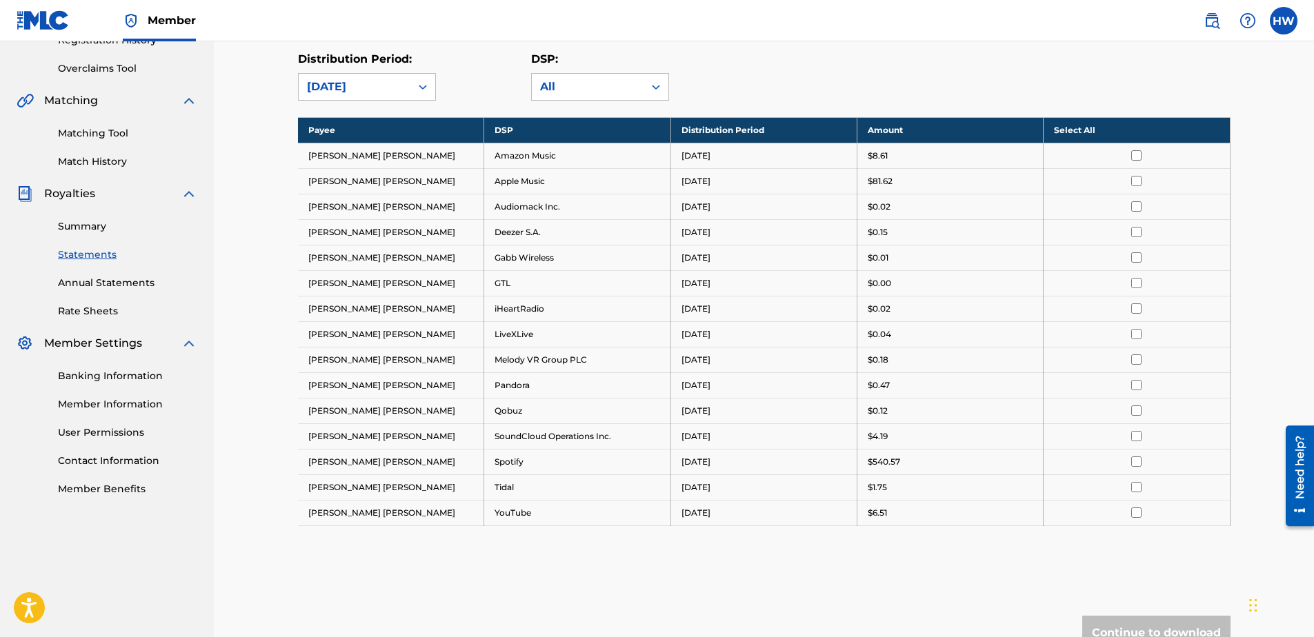
click at [1112, 131] on th "Select All" at bounding box center [1137, 130] width 186 height 26
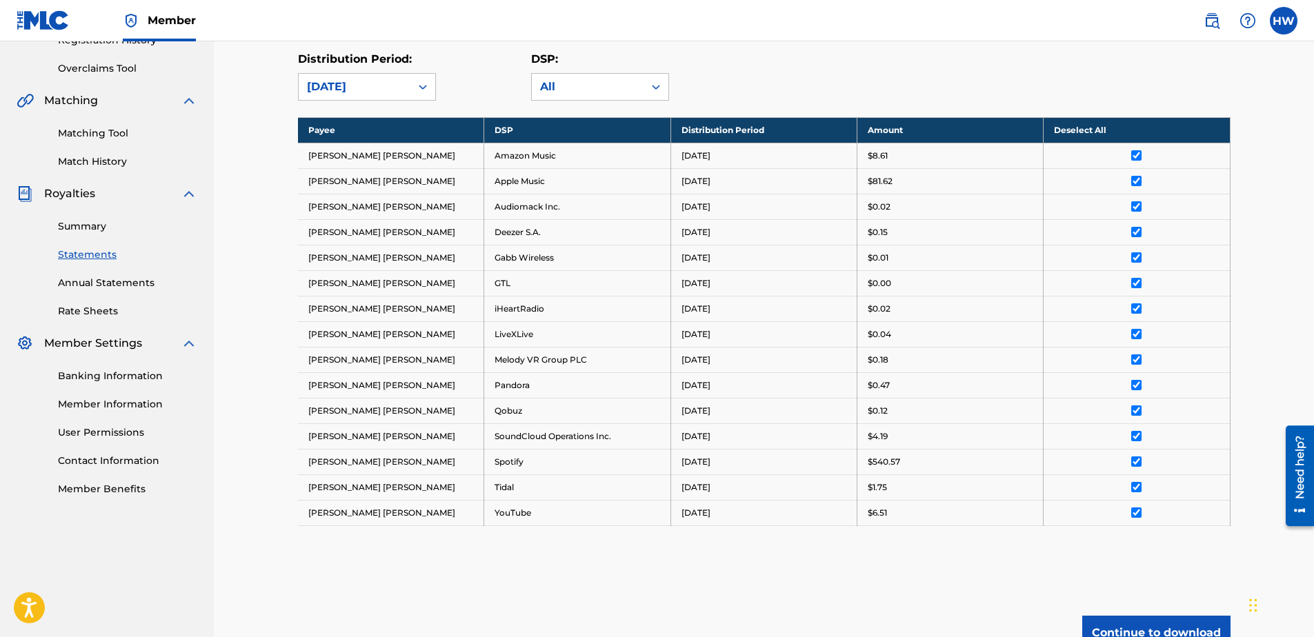
click at [1175, 629] on button "Continue to download" at bounding box center [1156, 633] width 148 height 34
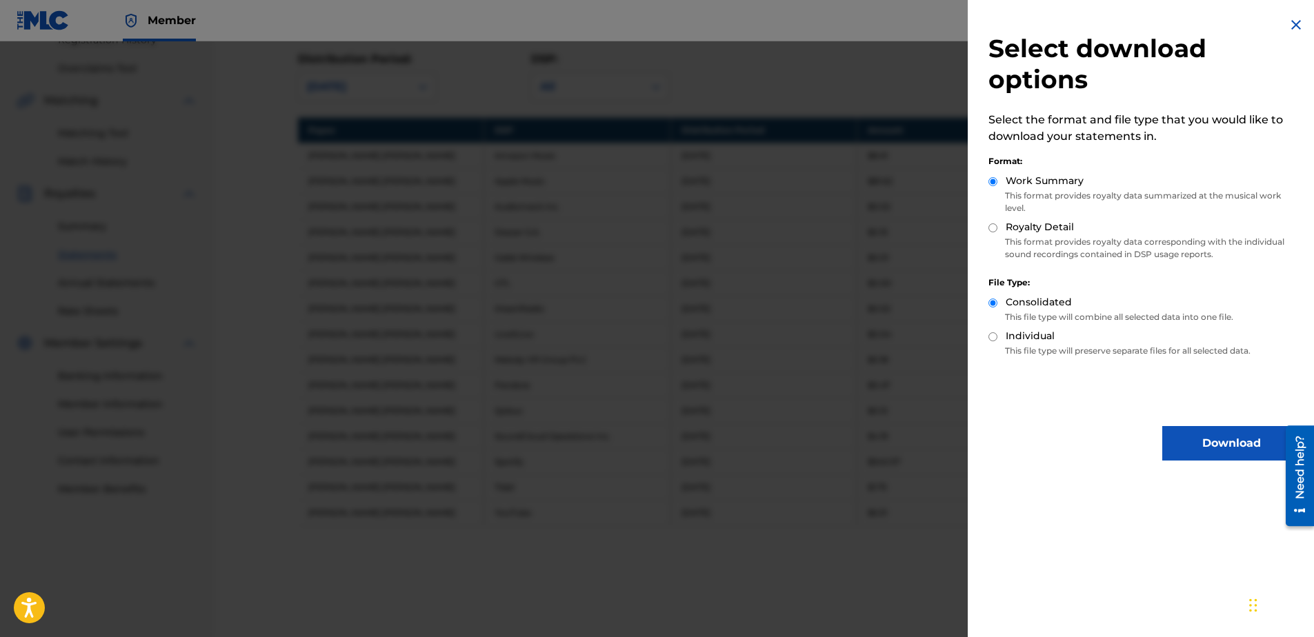
drag, startPoint x: 1044, startPoint y: 337, endPoint x: 1039, endPoint y: 317, distance: 20.8
click at [1044, 337] on label "Individual" at bounding box center [1030, 336] width 49 height 14
click at [998, 337] on input "Individual" at bounding box center [993, 337] width 9 height 9
radio input "true"
click at [1038, 224] on label "Royalty Detail" at bounding box center [1040, 227] width 68 height 14
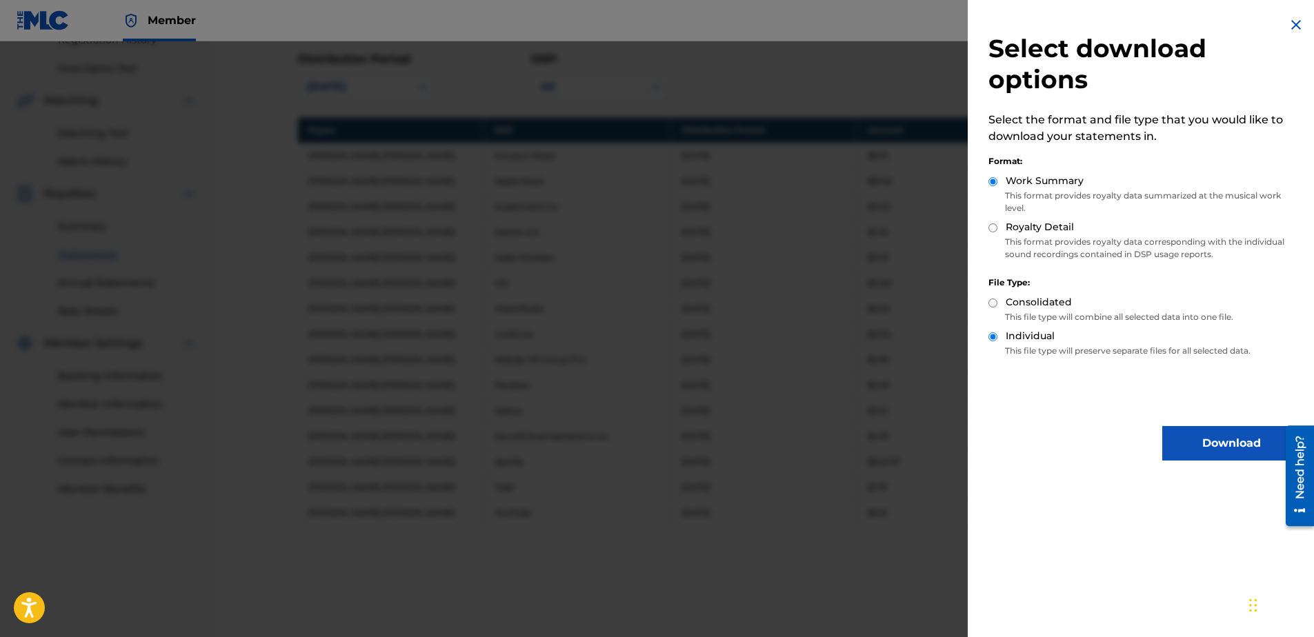
click at [998, 224] on input "Royalty Detail" at bounding box center [993, 228] width 9 height 9
radio input "true"
click at [1220, 449] on button "Download" at bounding box center [1231, 443] width 138 height 34
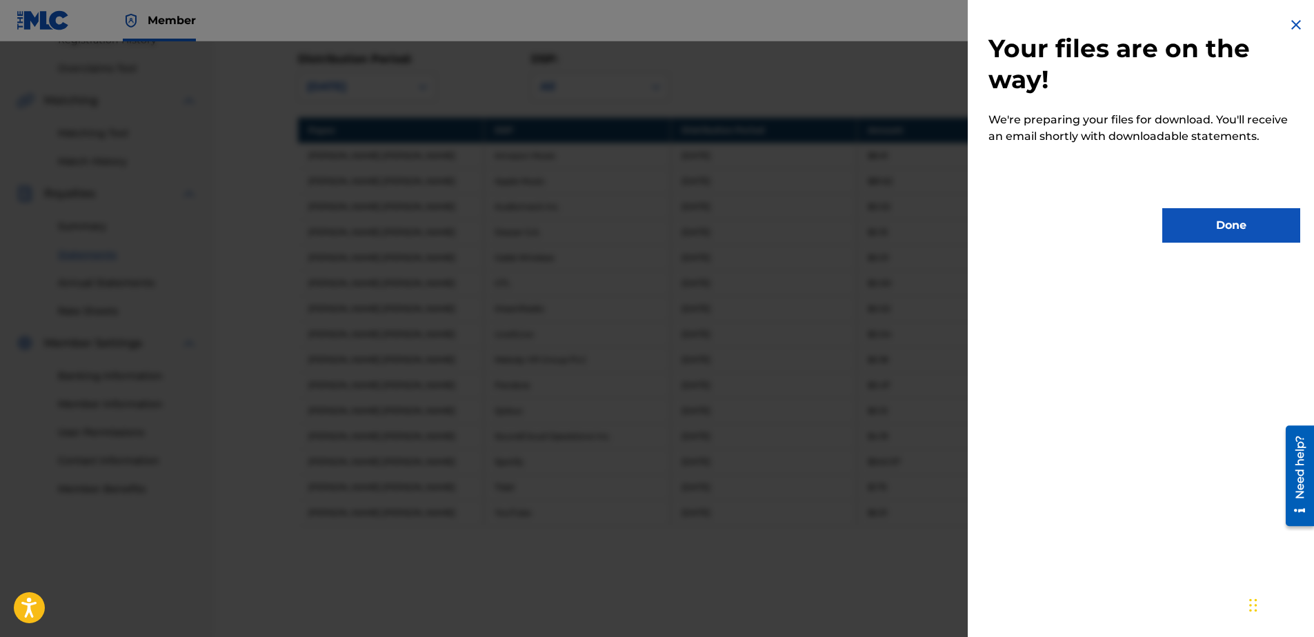
click at [1171, 212] on button "Done" at bounding box center [1231, 225] width 138 height 34
